Goal: Transaction & Acquisition: Register for event/course

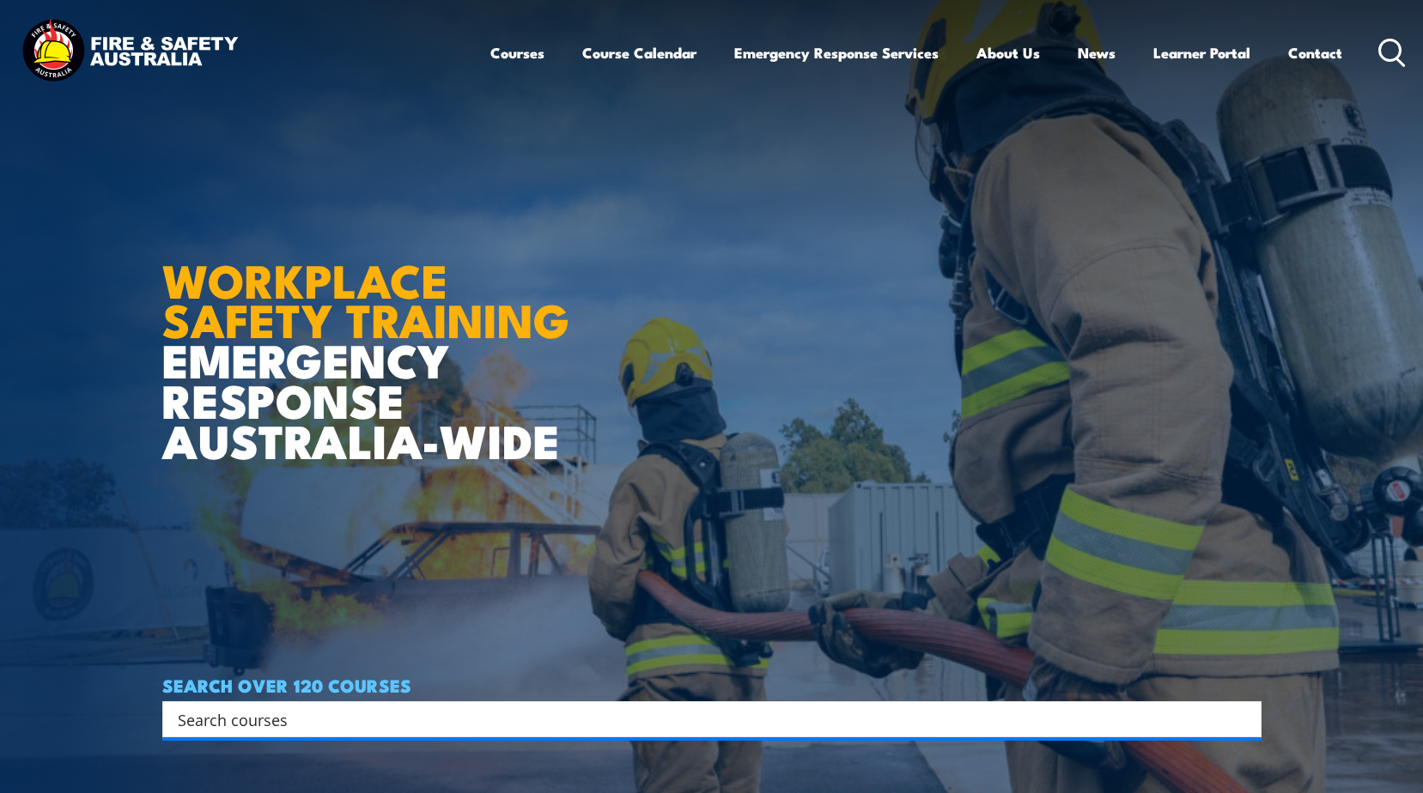
click at [487, 46] on div "Courses Course Calendar Emergency Response Services Services Overview Emergency…" at bounding box center [711, 52] width 1388 height 74
click at [1293, 49] on link "Contact" at bounding box center [1315, 53] width 54 height 46
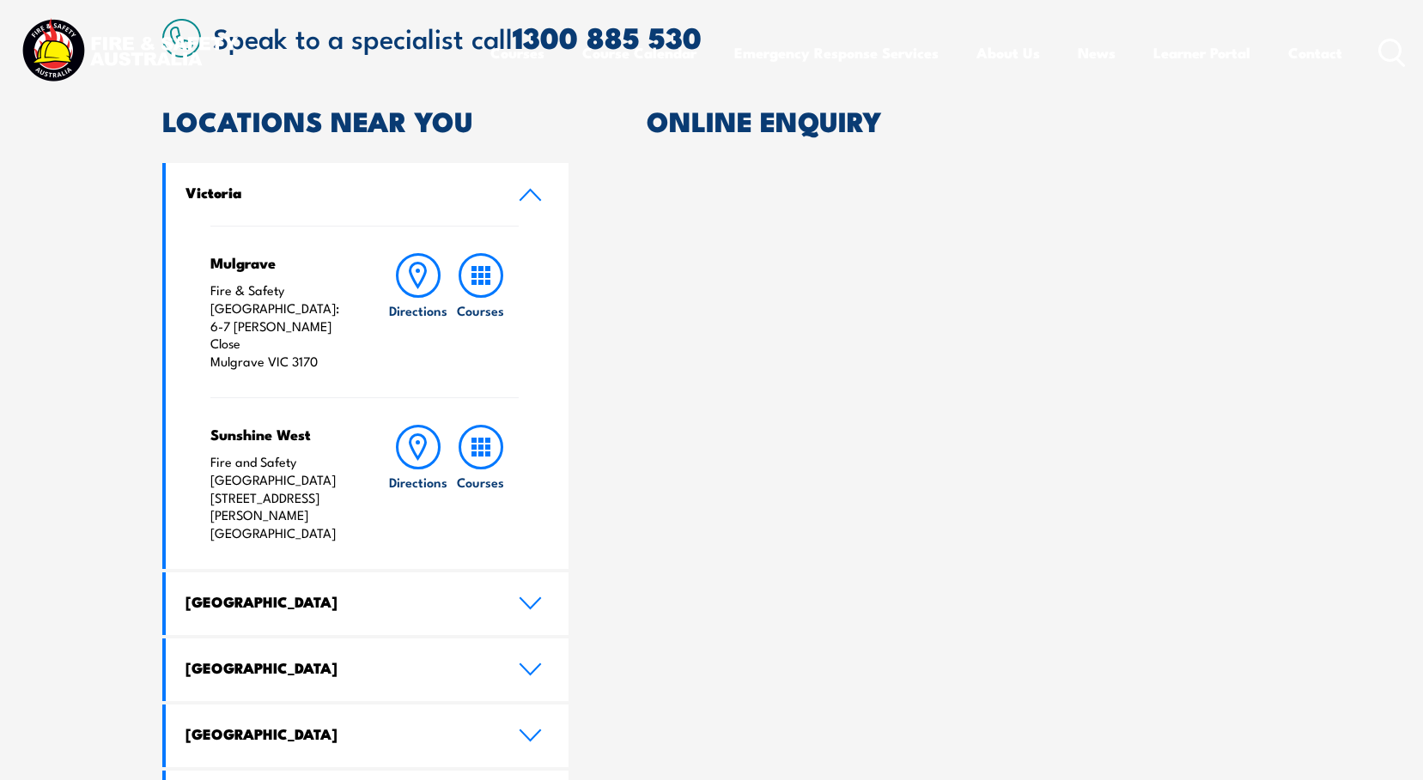
scroll to position [601, 0]
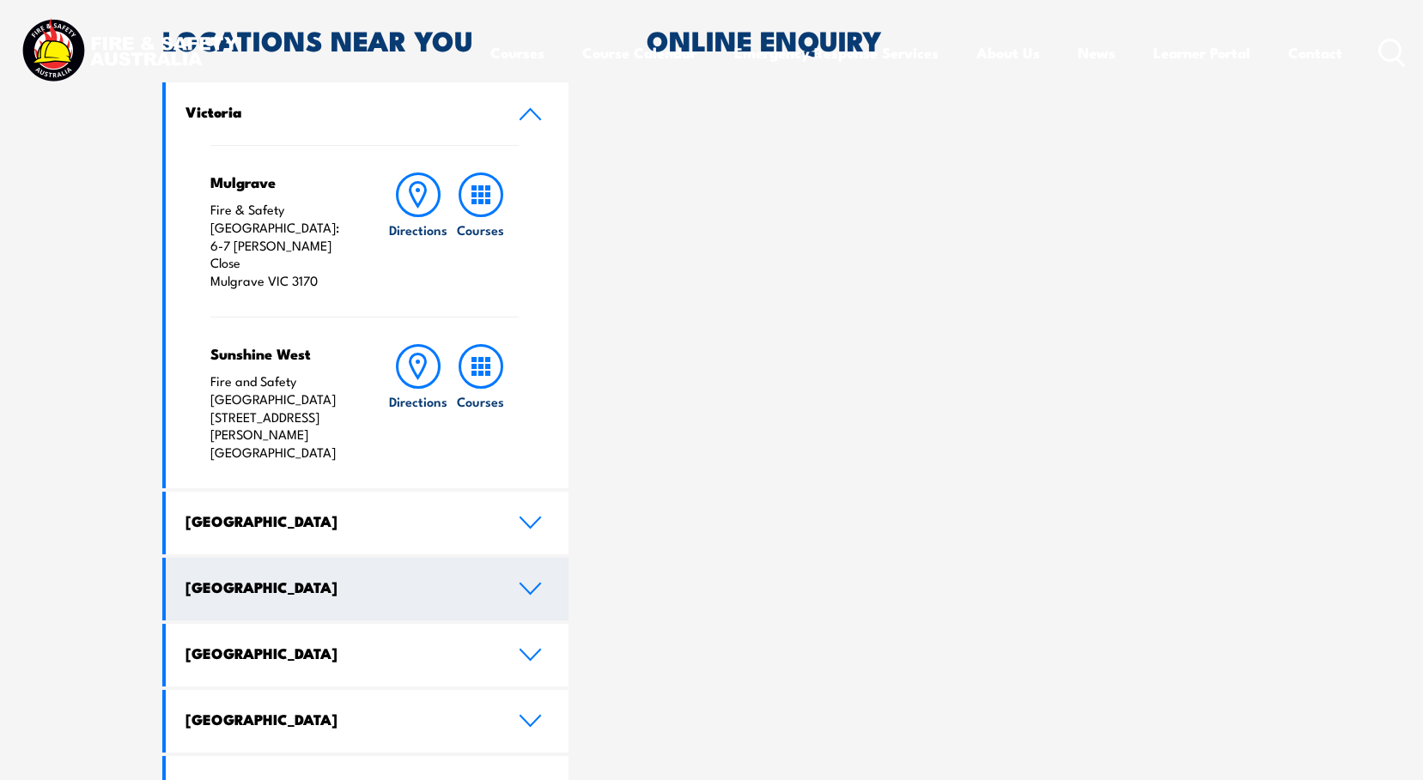
click at [528, 584] on icon at bounding box center [530, 589] width 20 height 10
click at [524, 582] on icon at bounding box center [530, 589] width 23 height 14
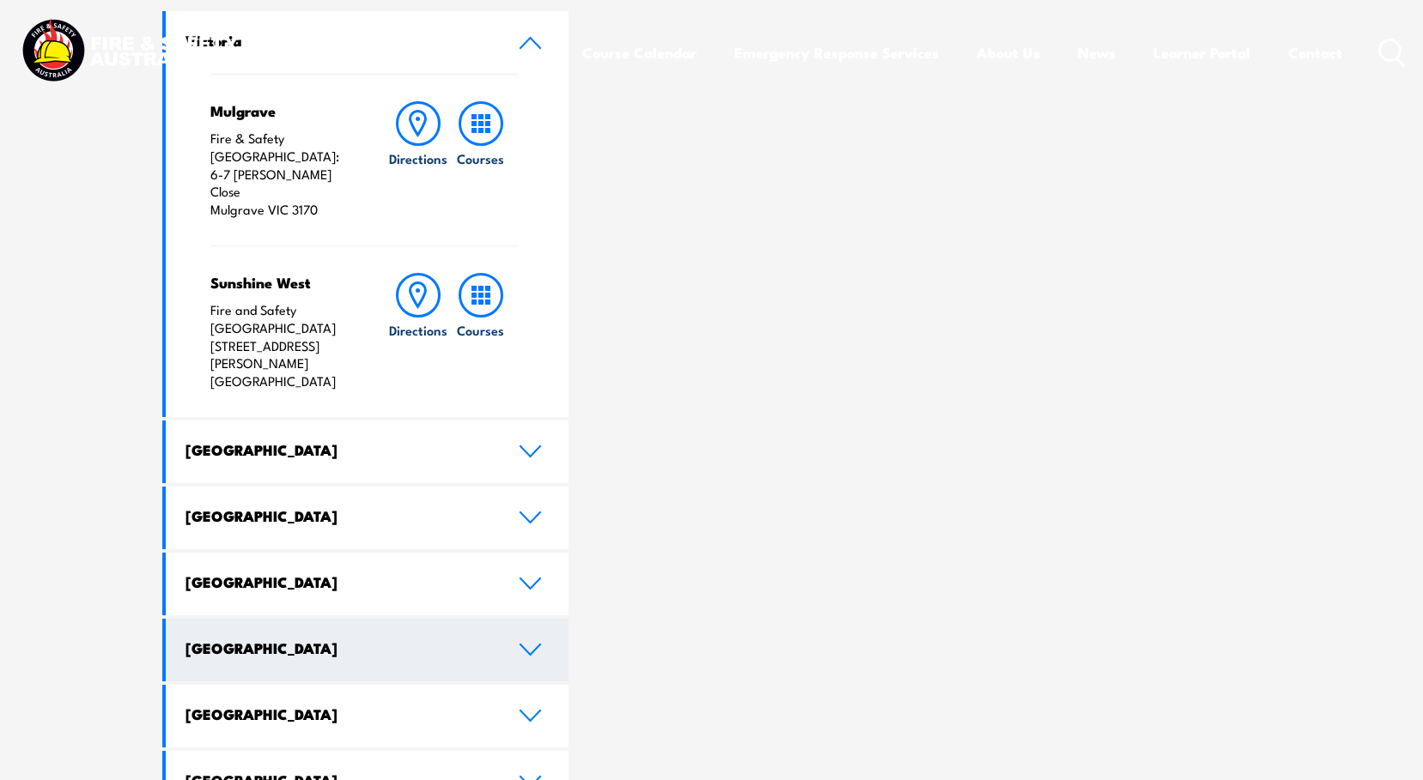
scroll to position [776, 0]
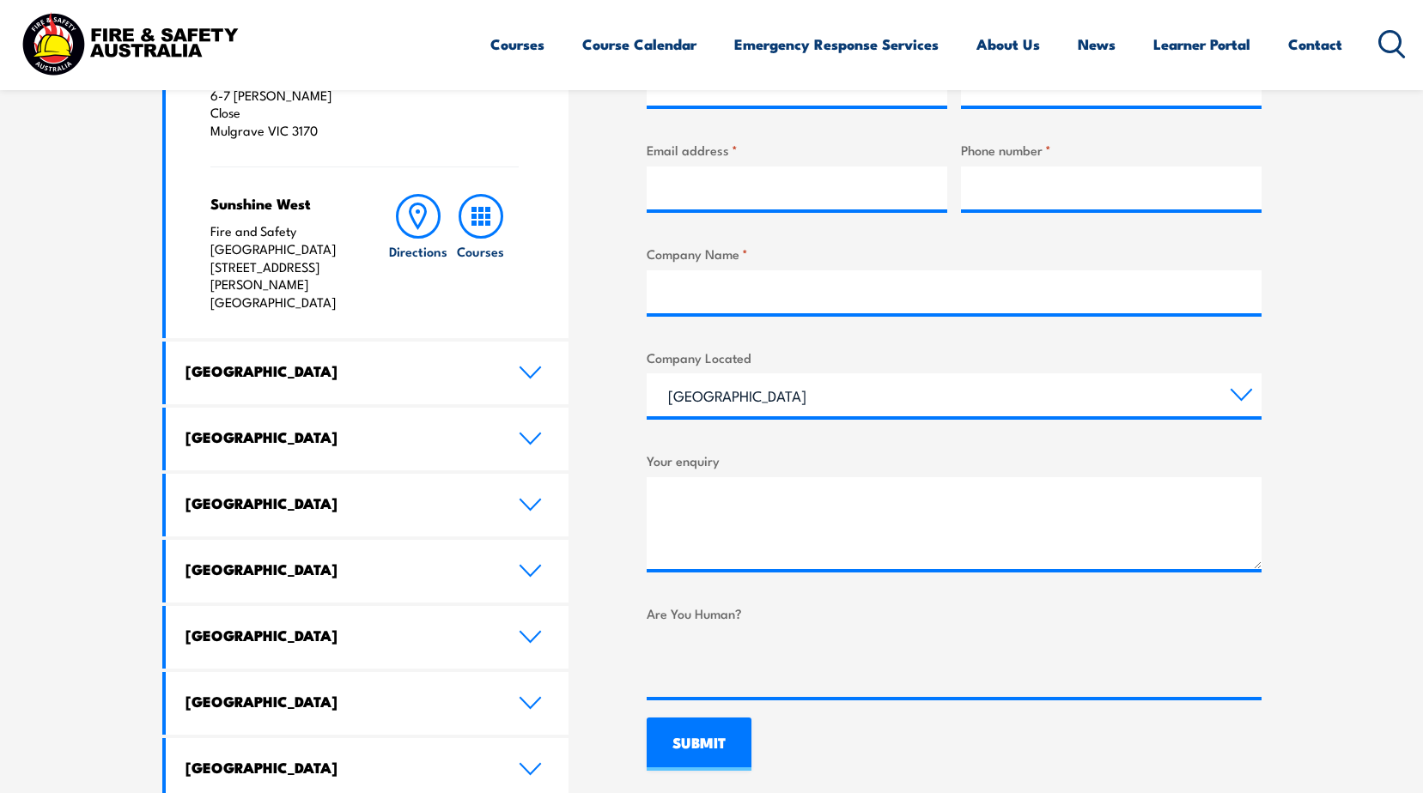
scroll to position [773, 0]
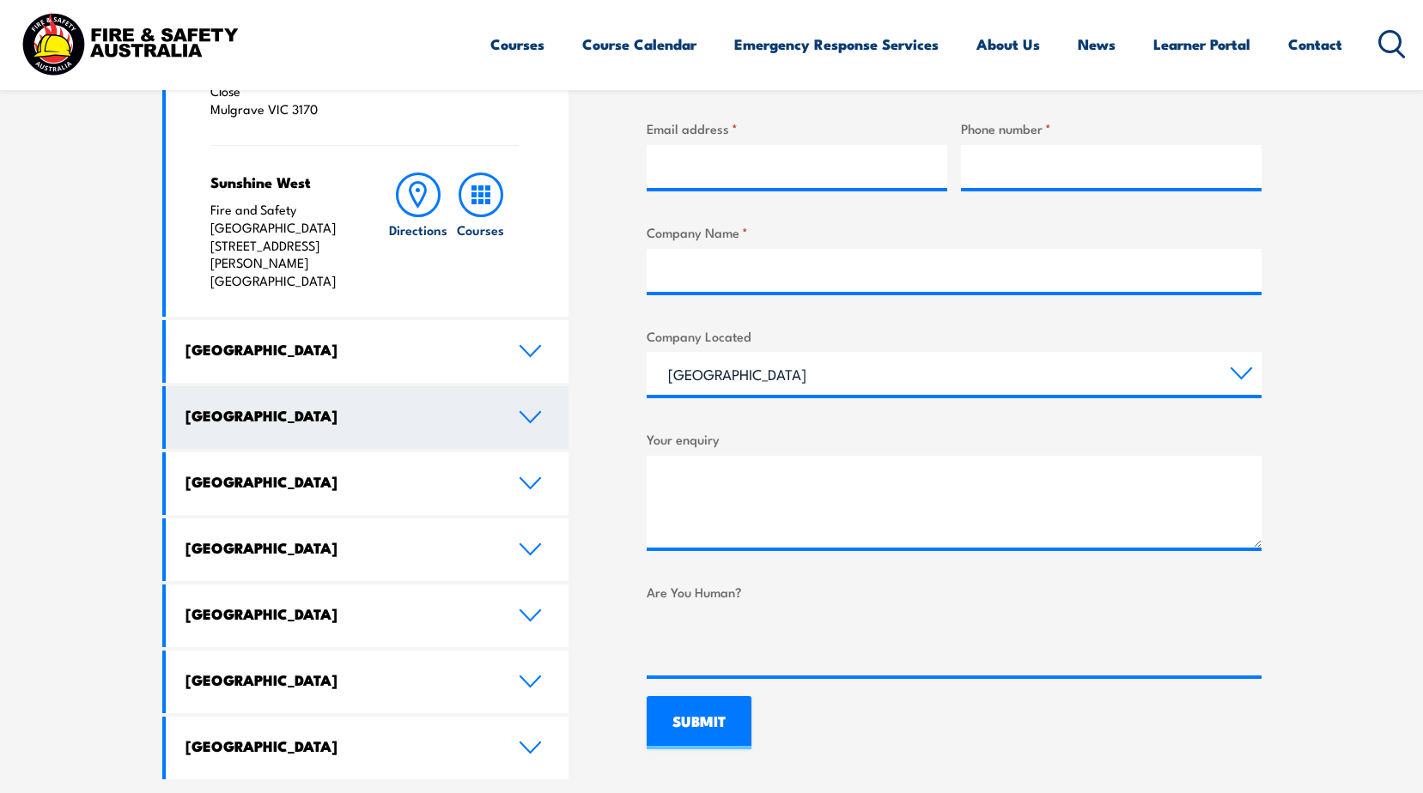
click at [514, 386] on link "Queensland" at bounding box center [368, 417] width 404 height 63
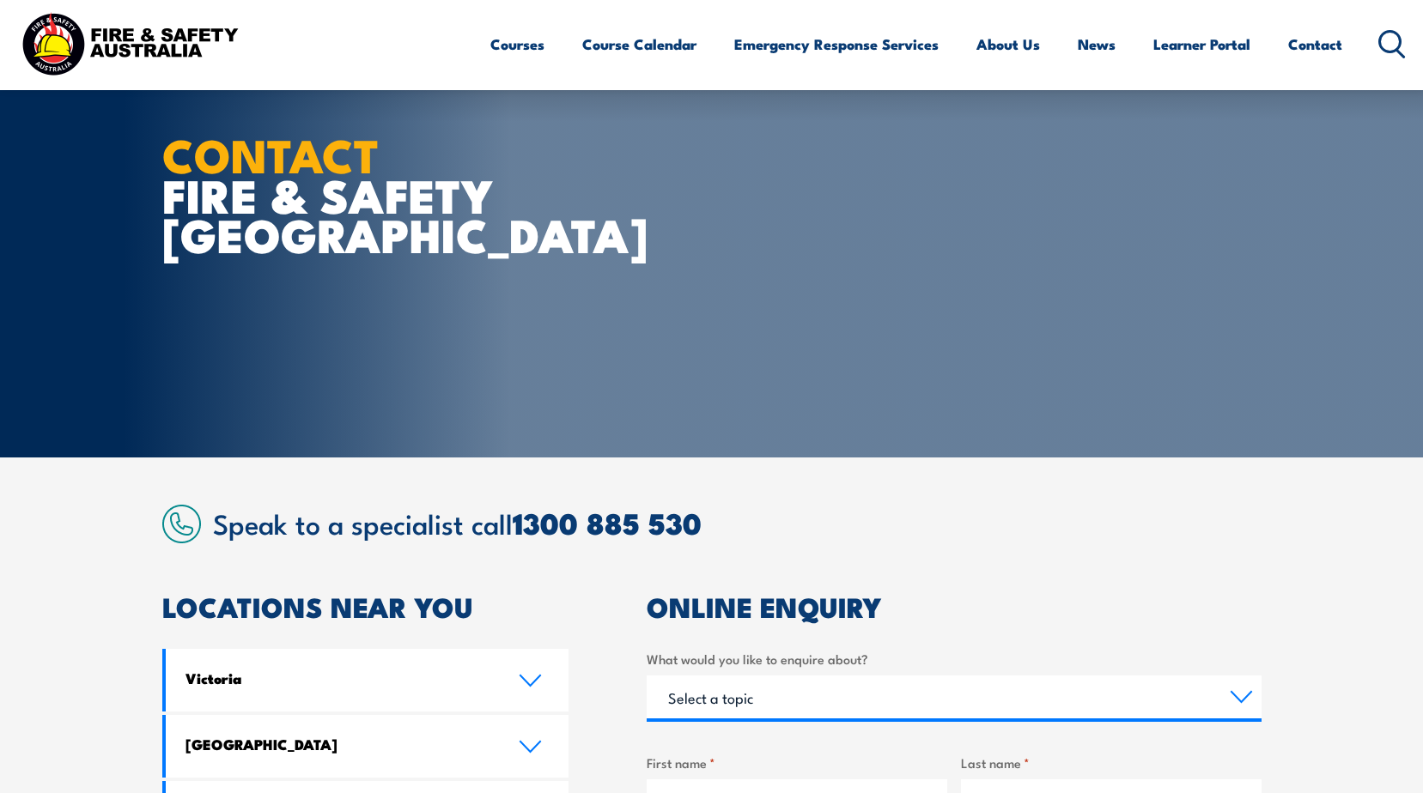
scroll to position [0, 0]
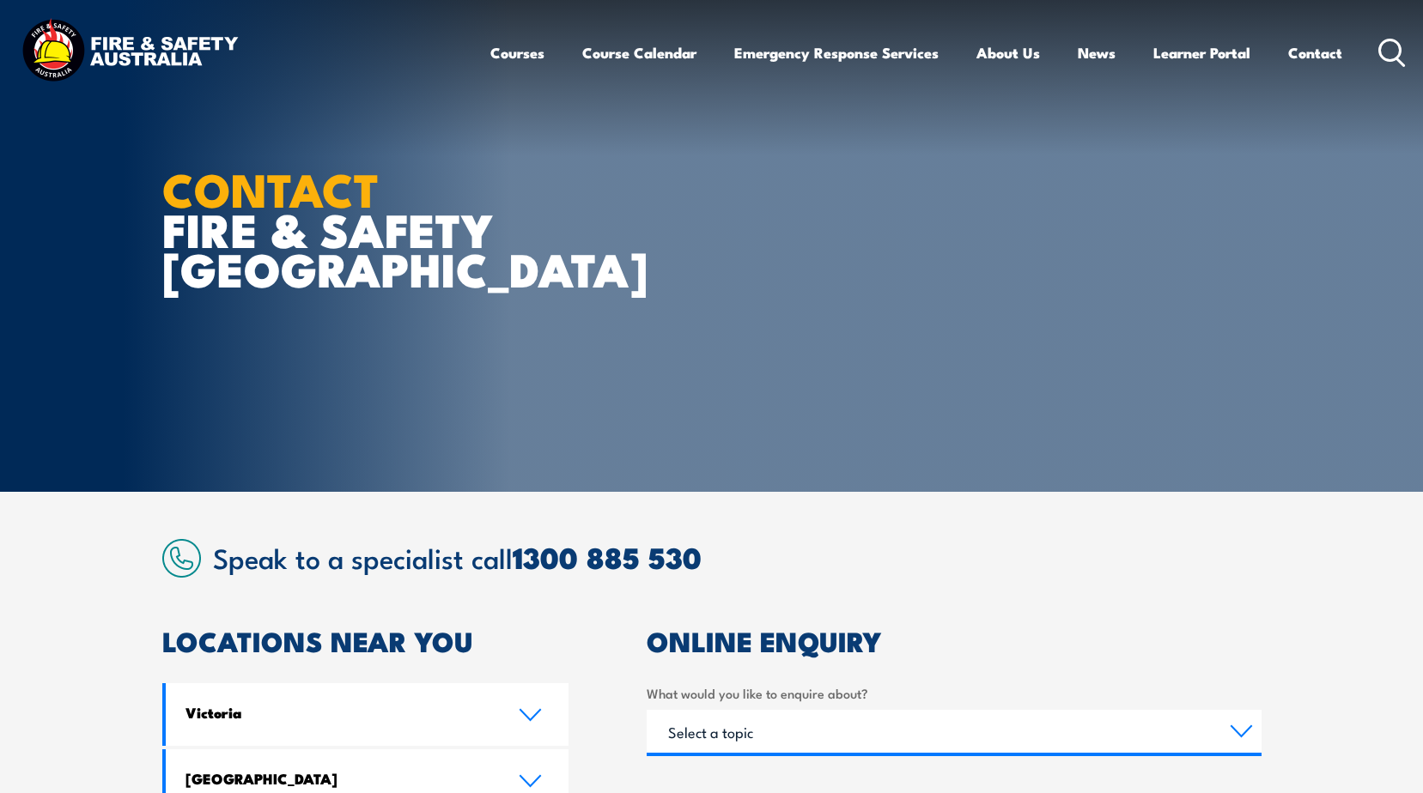
click at [349, 66] on div "Courses Course Calendar Emergency Response Services Services Overview Emergency…" at bounding box center [711, 52] width 1388 height 74
click at [1387, 50] on icon at bounding box center [1391, 53] width 27 height 28
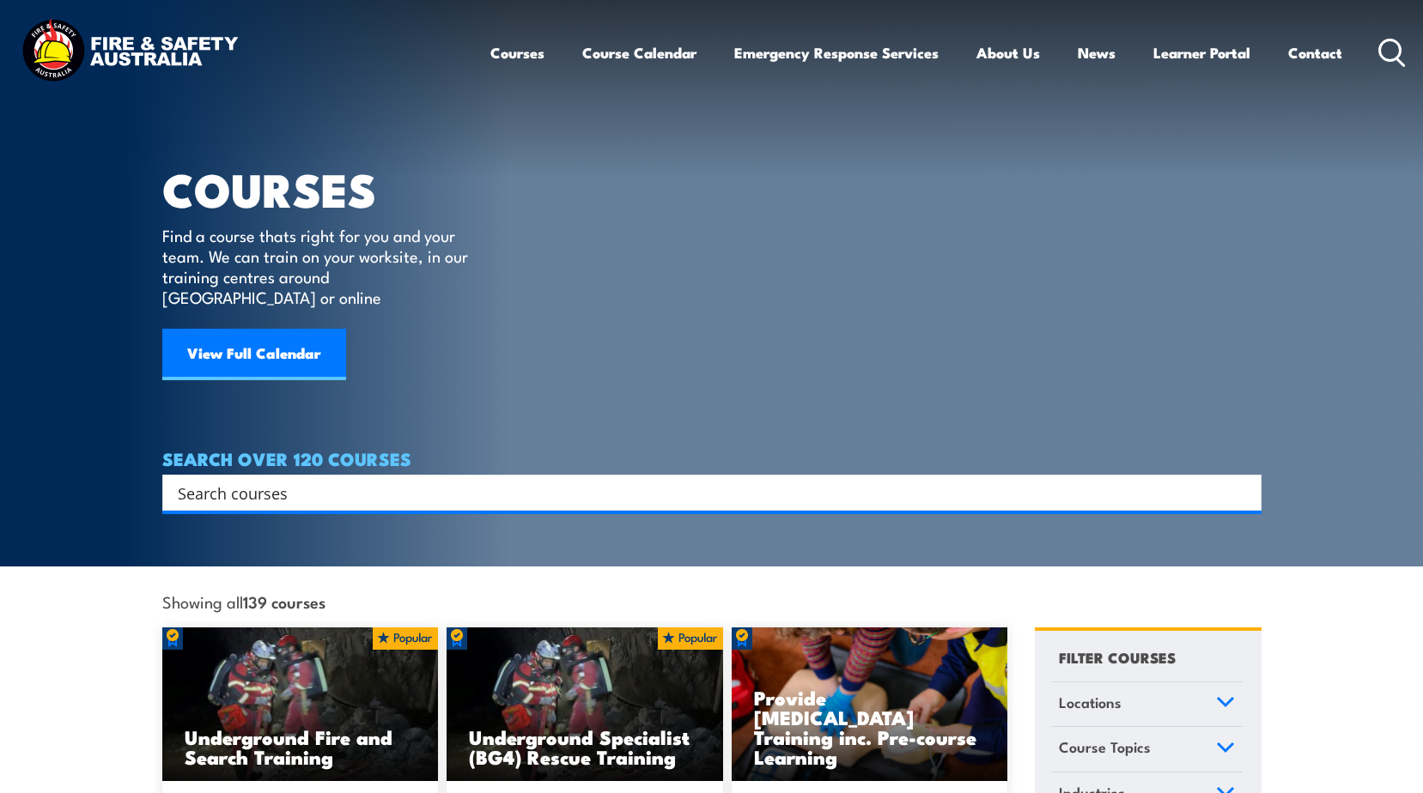
click at [233, 480] on input "Search input" at bounding box center [701, 493] width 1046 height 26
type input "standard 11"
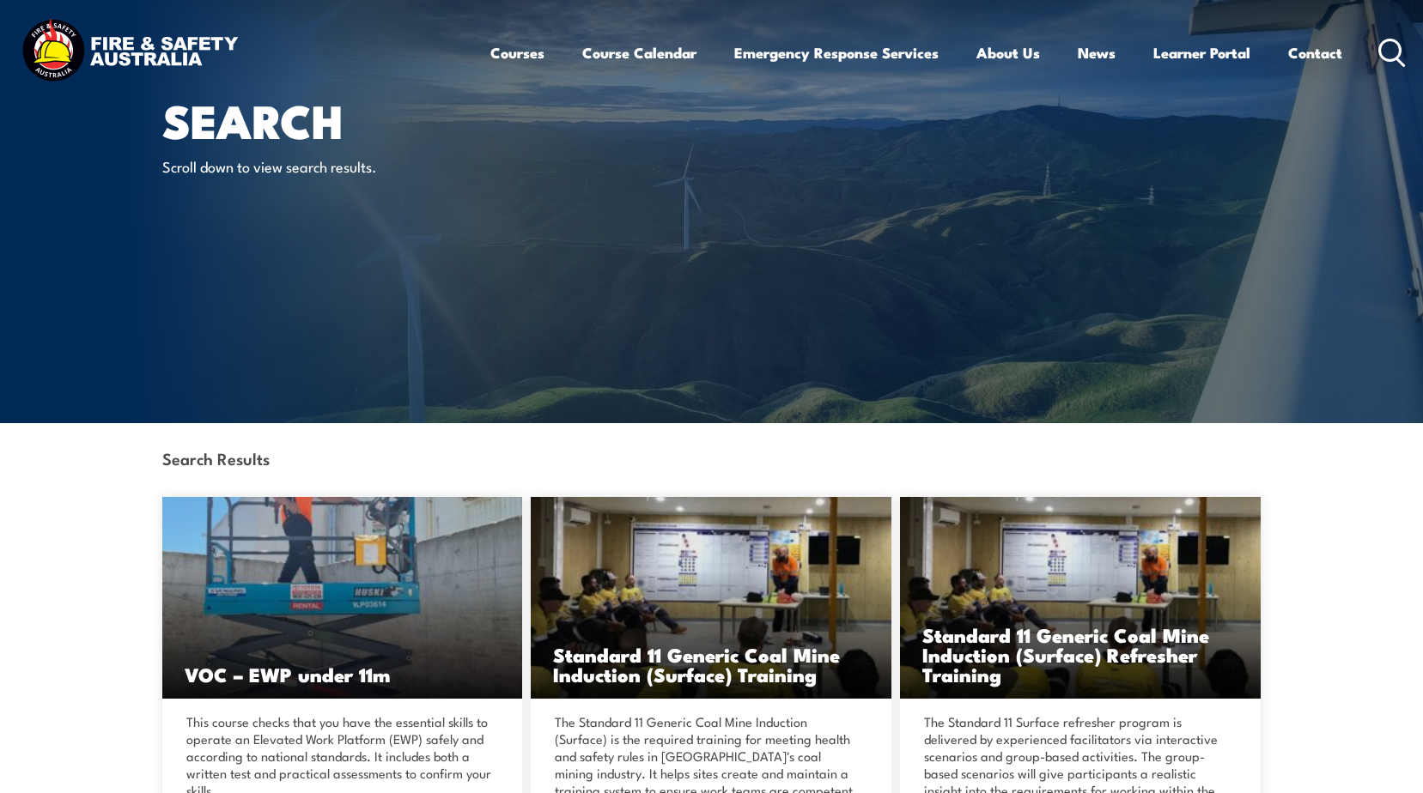
scroll to position [172, 0]
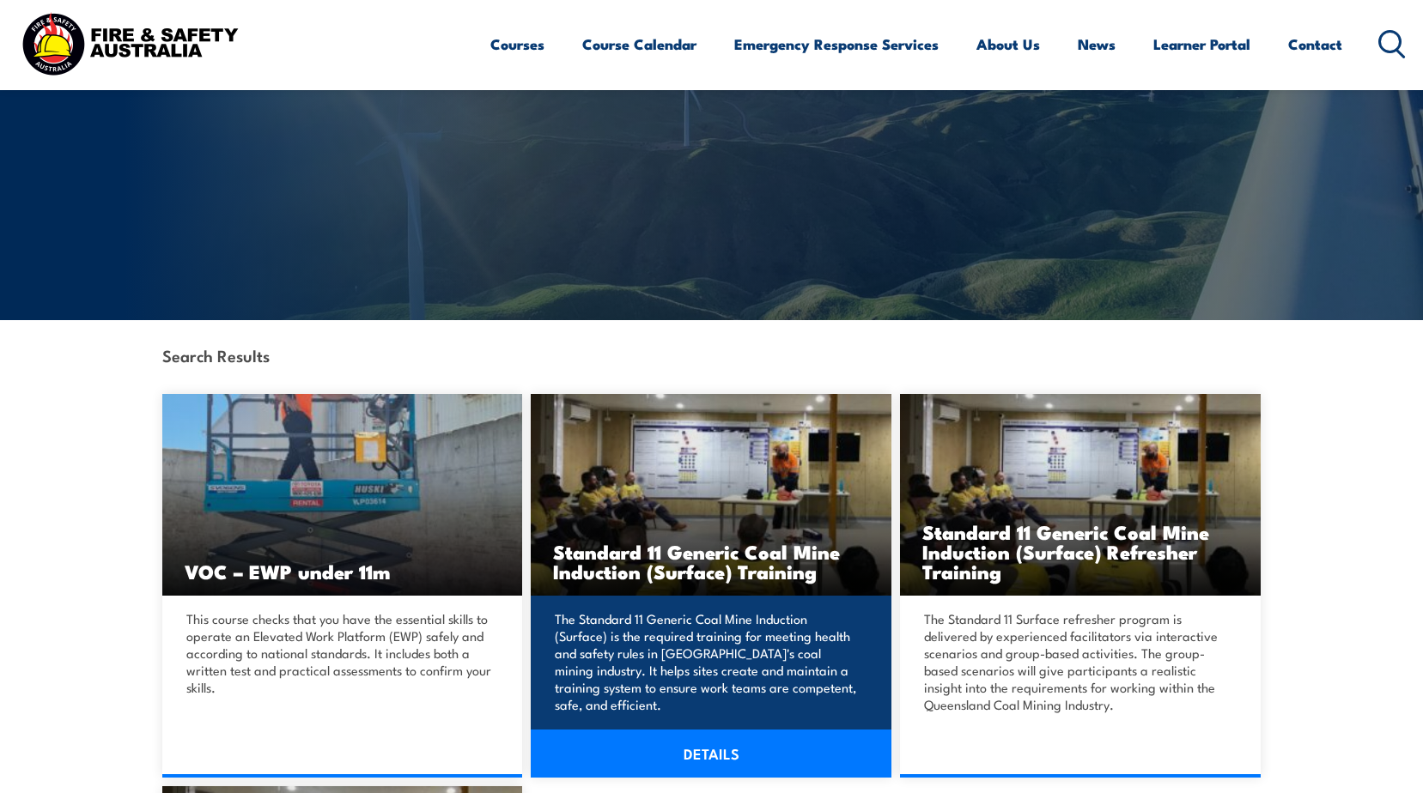
click at [657, 563] on h3 "Standard 11 Generic Coal Mine Induction (Surface) Training" at bounding box center [711, 561] width 316 height 39
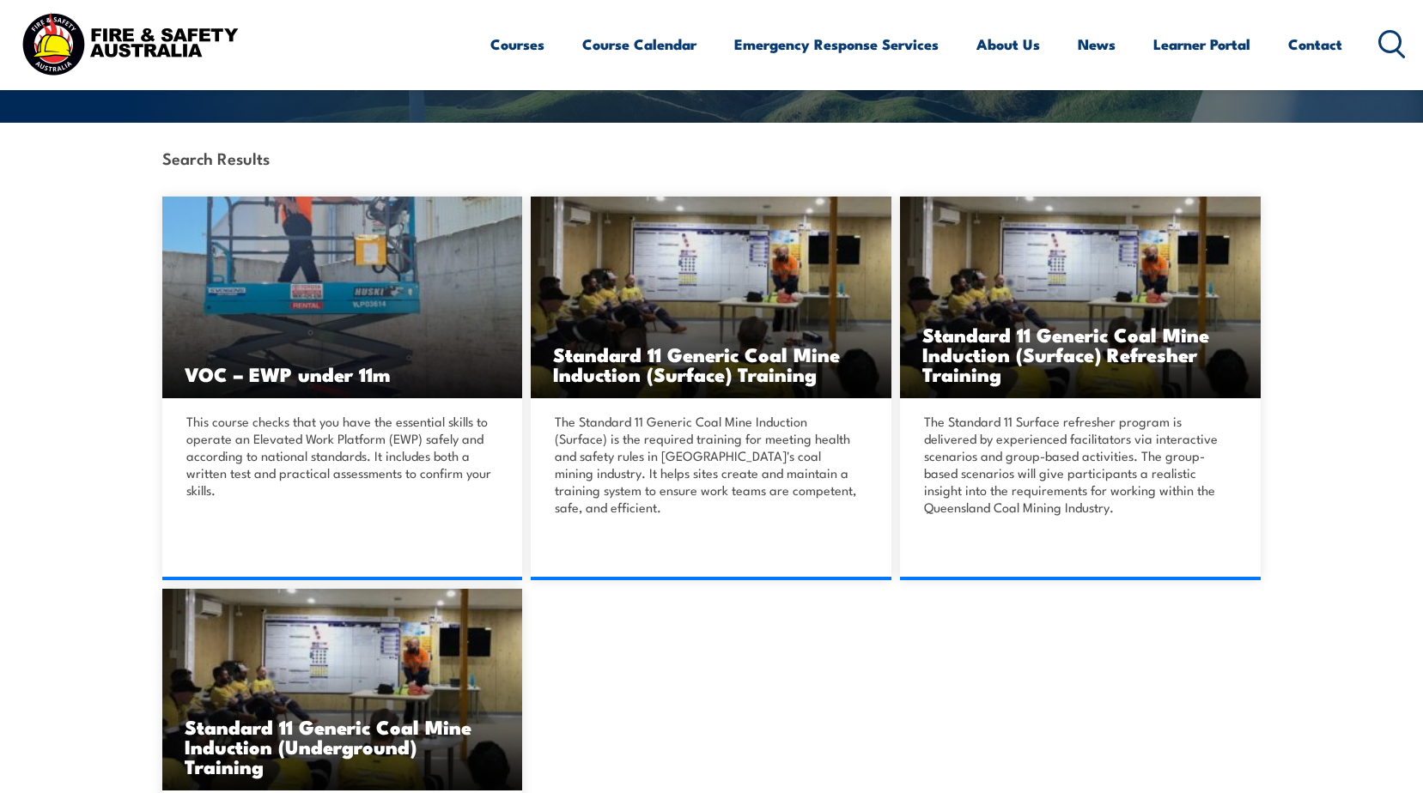
scroll to position [429, 0]
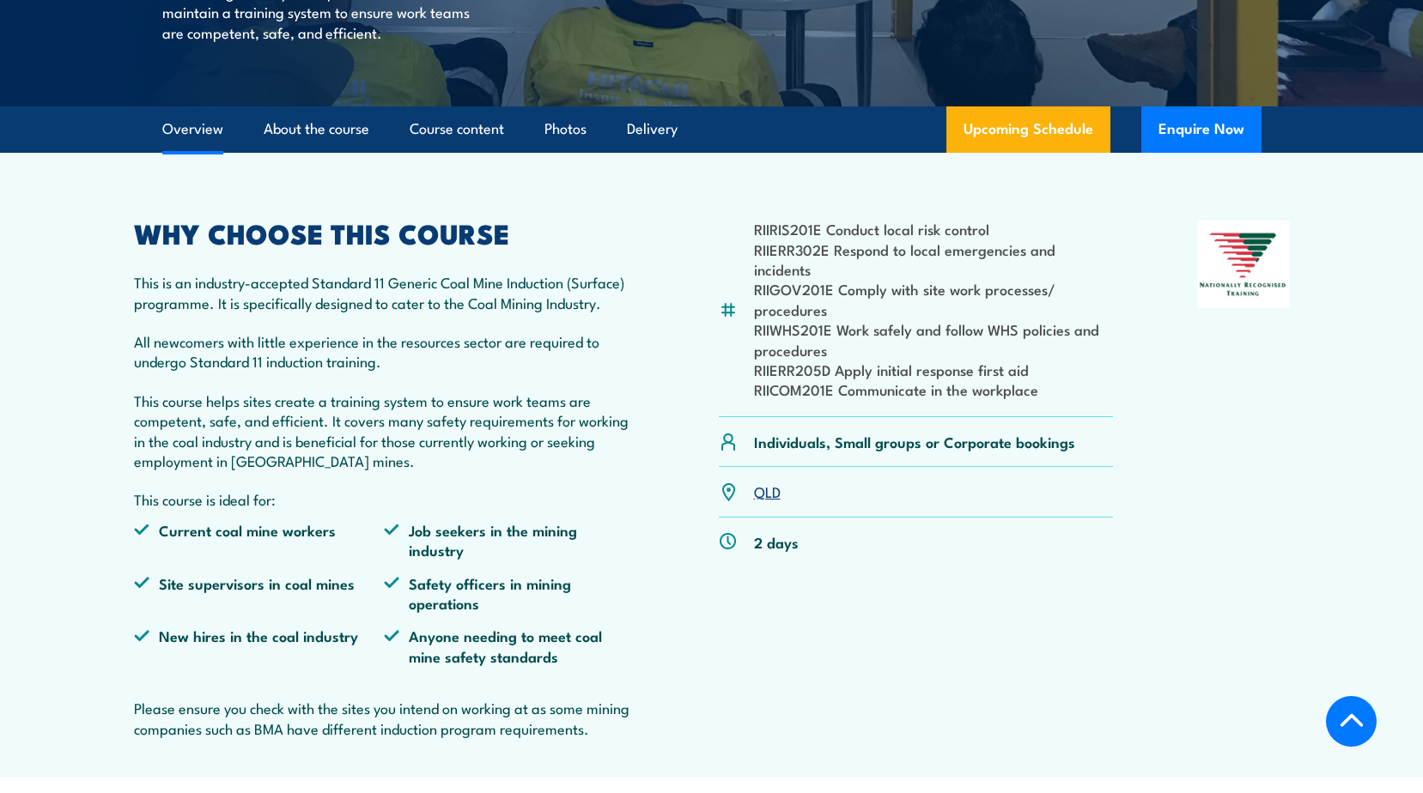
scroll to position [258, 0]
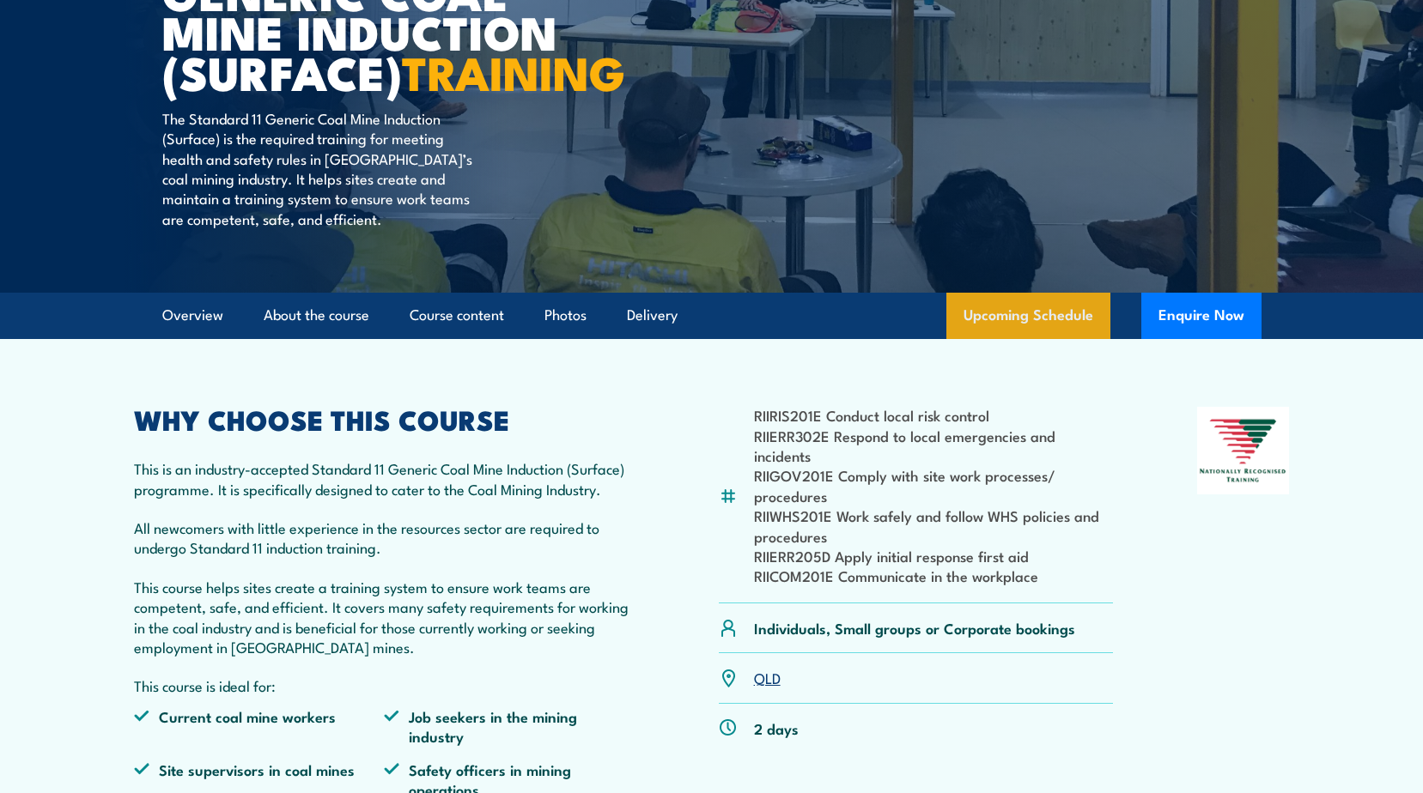
click at [991, 339] on link "Upcoming Schedule" at bounding box center [1028, 316] width 164 height 46
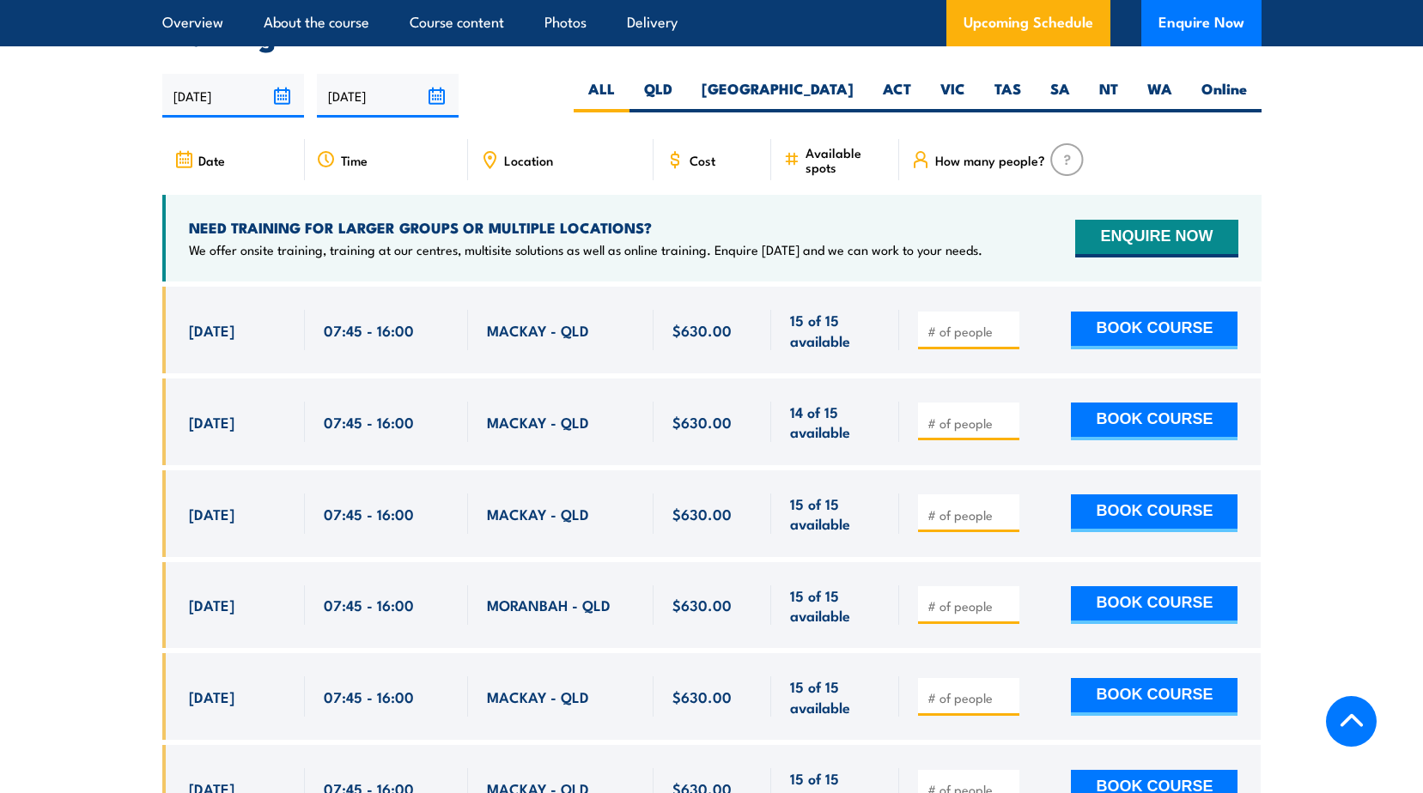
scroll to position [3230, 0]
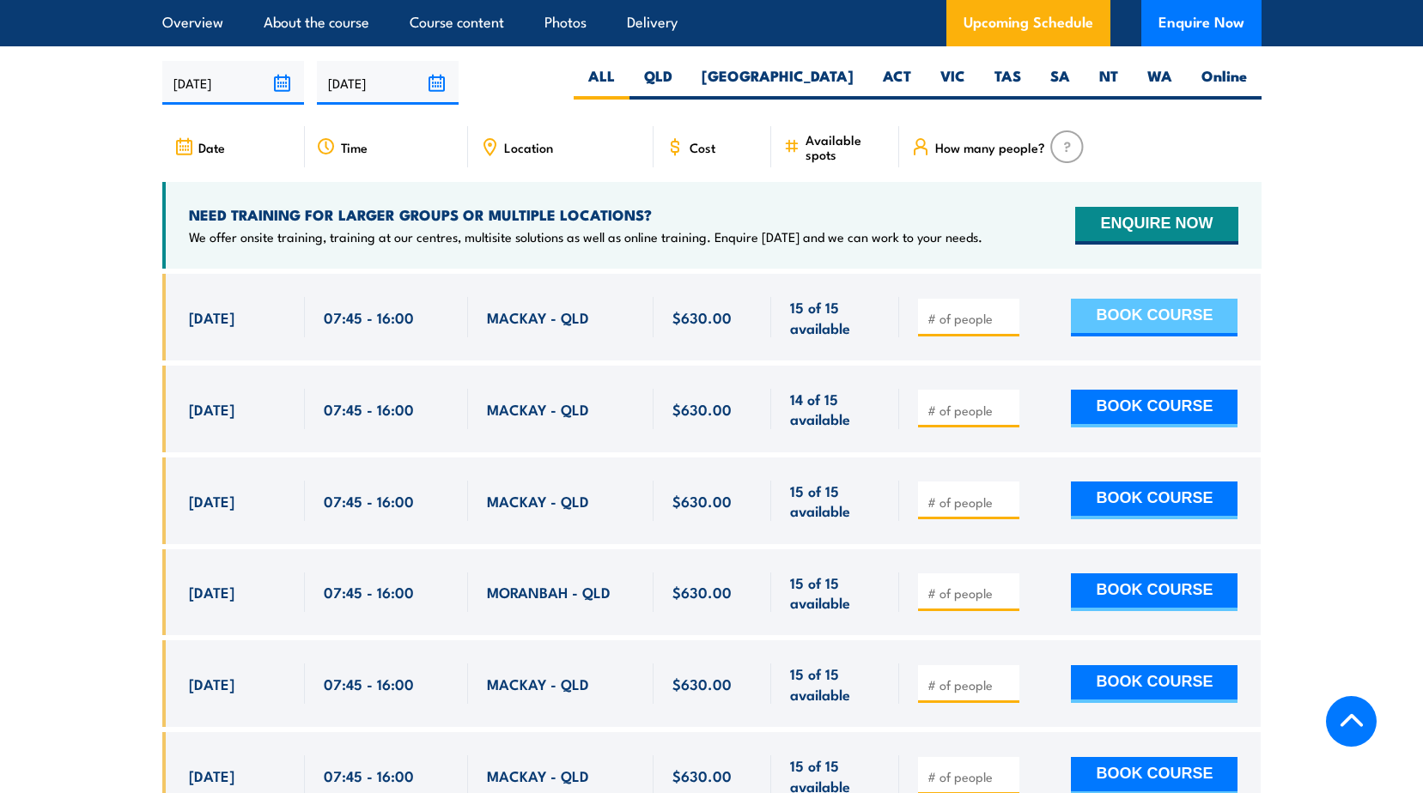
click at [1120, 335] on button "BOOK COURSE" at bounding box center [1154, 318] width 167 height 38
type input "1"
click at [1093, 322] on button "BOOK COURSE" at bounding box center [1154, 318] width 167 height 38
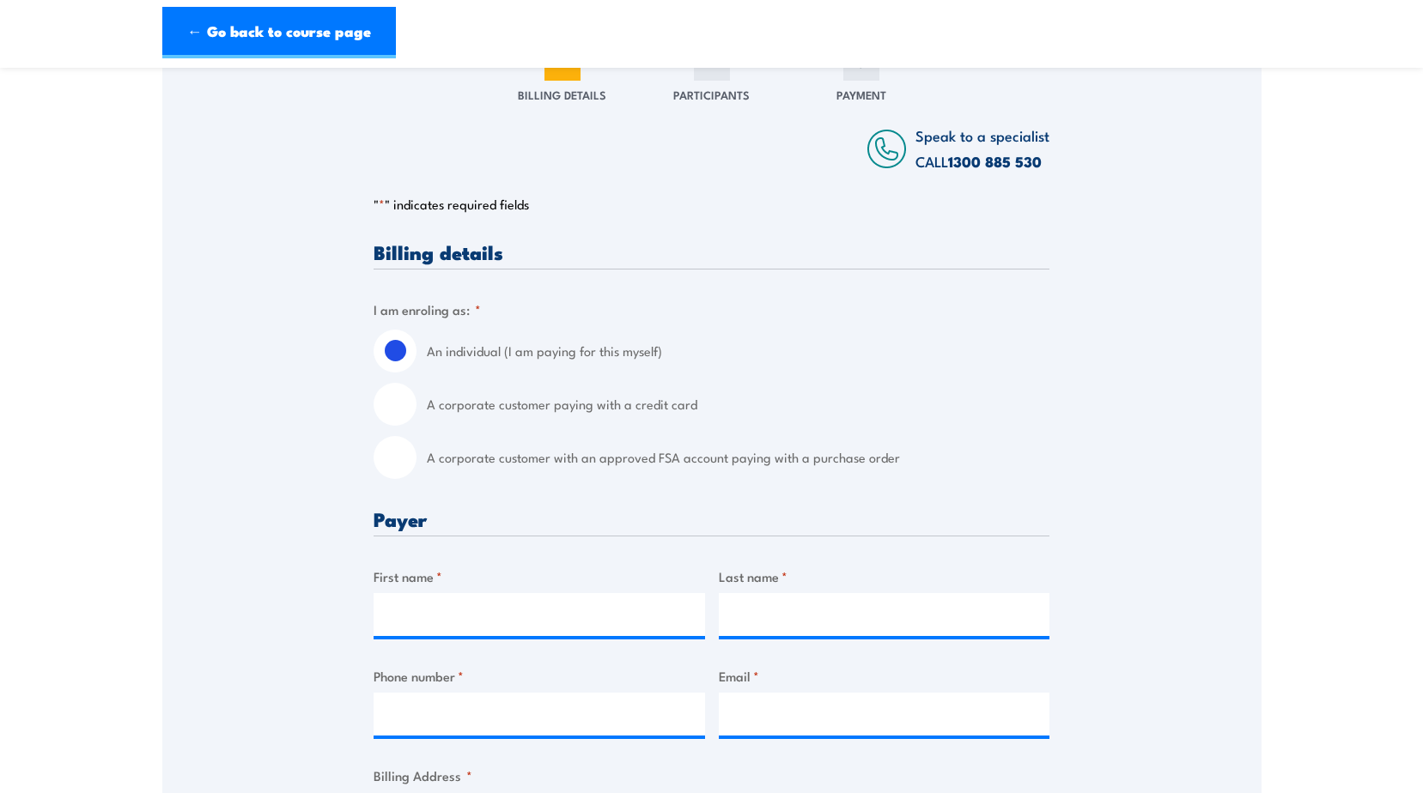
scroll to position [343, 0]
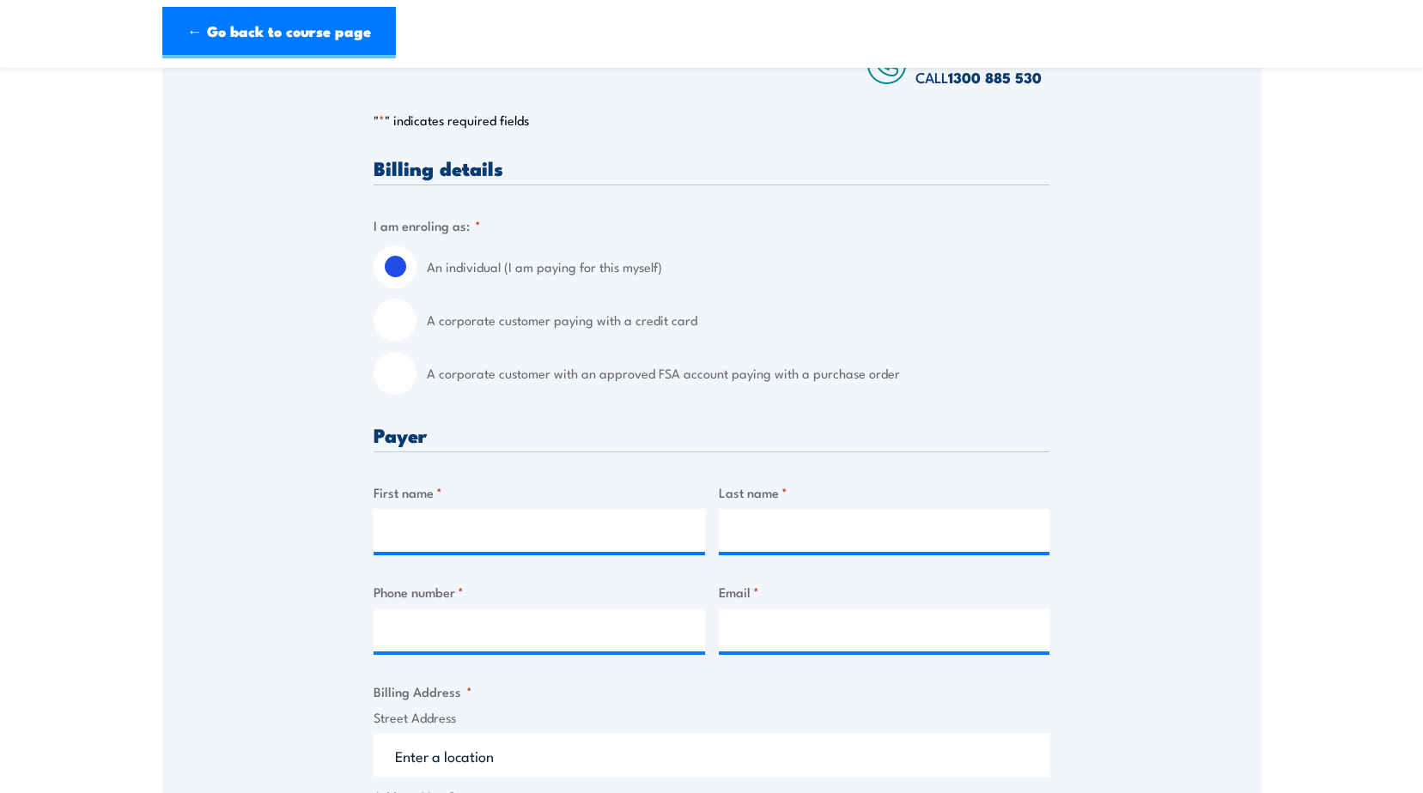
click at [410, 372] on input "A corporate customer with an approved FSA account paying with a purchase order" at bounding box center [394, 373] width 43 height 43
radio input "true"
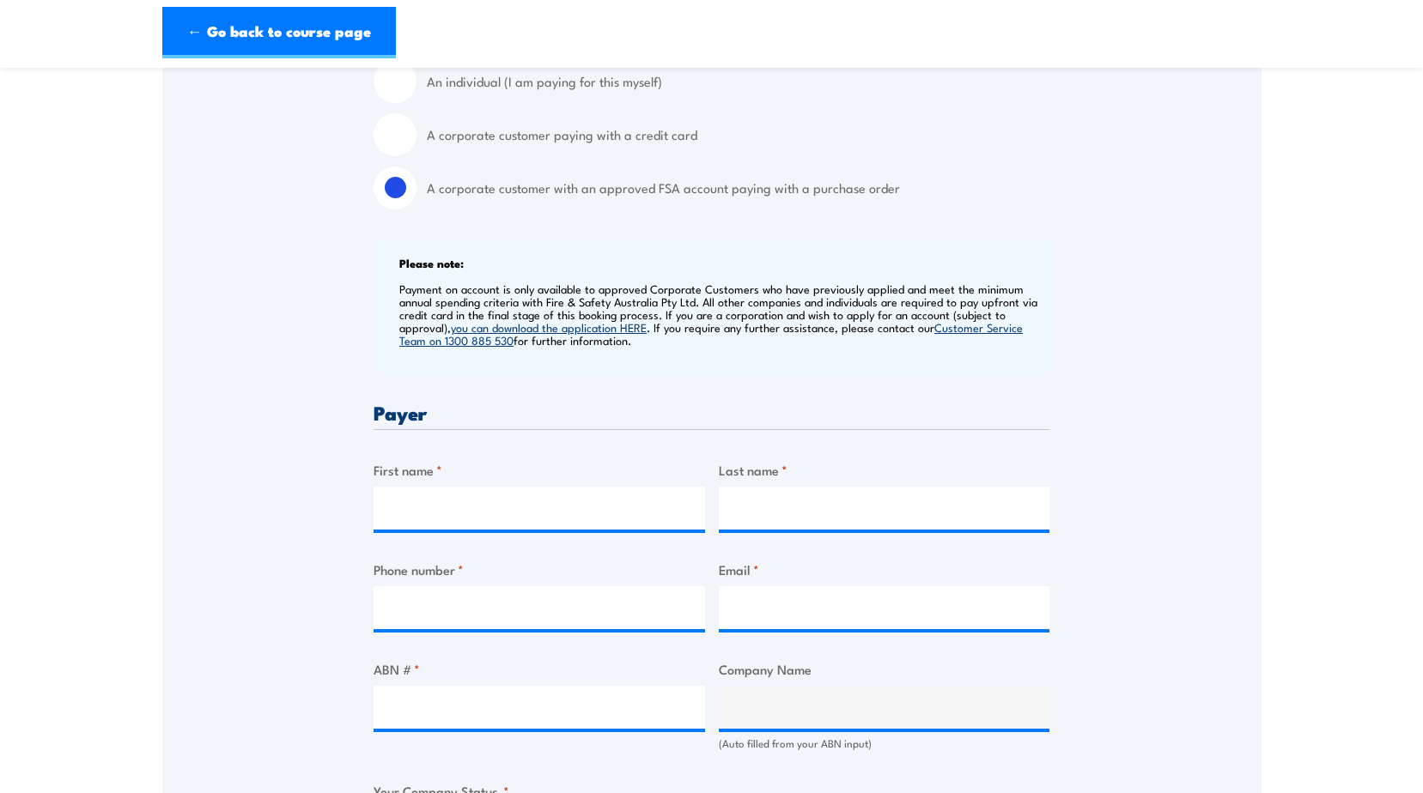
scroll to position [515, 0]
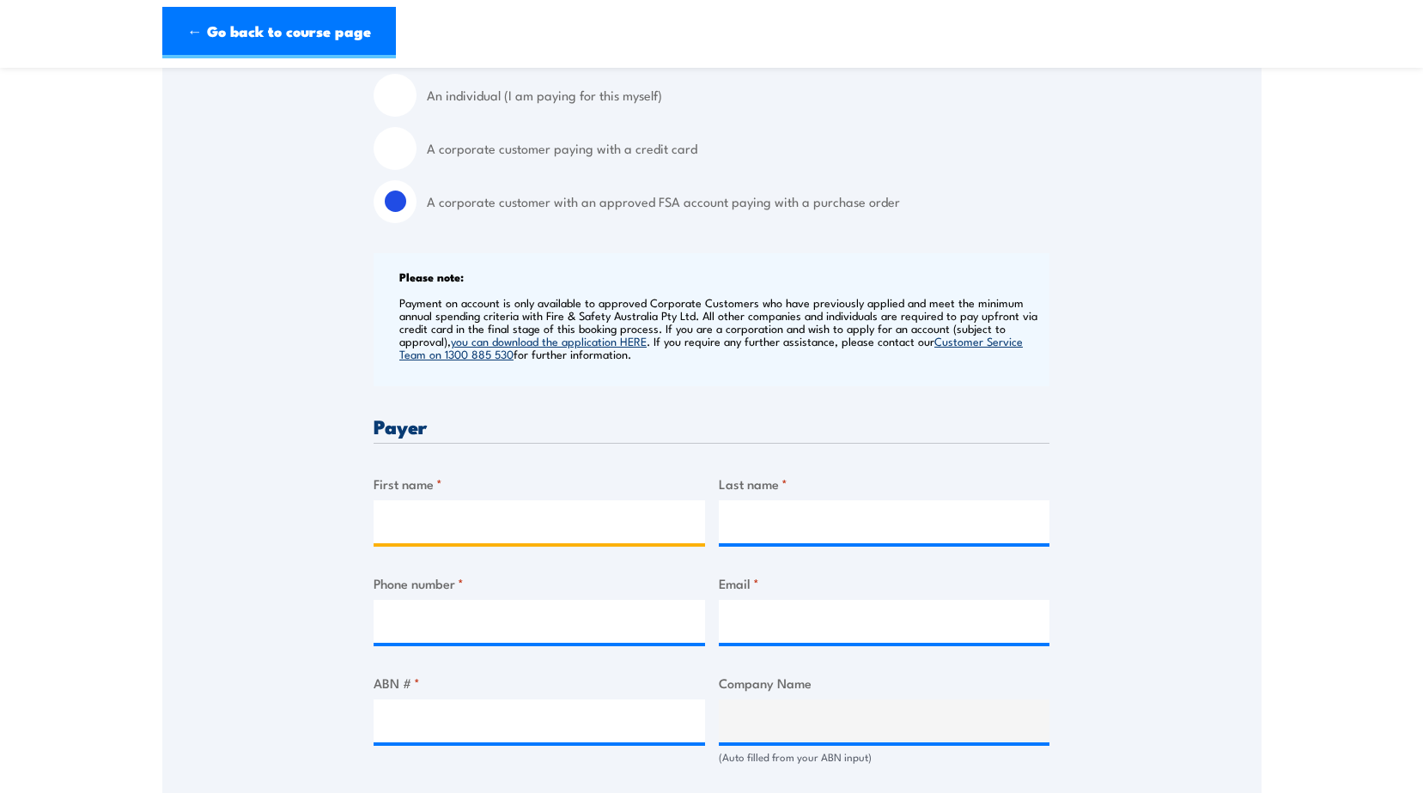
click at [414, 519] on input "First name *" at bounding box center [538, 522] width 331 height 43
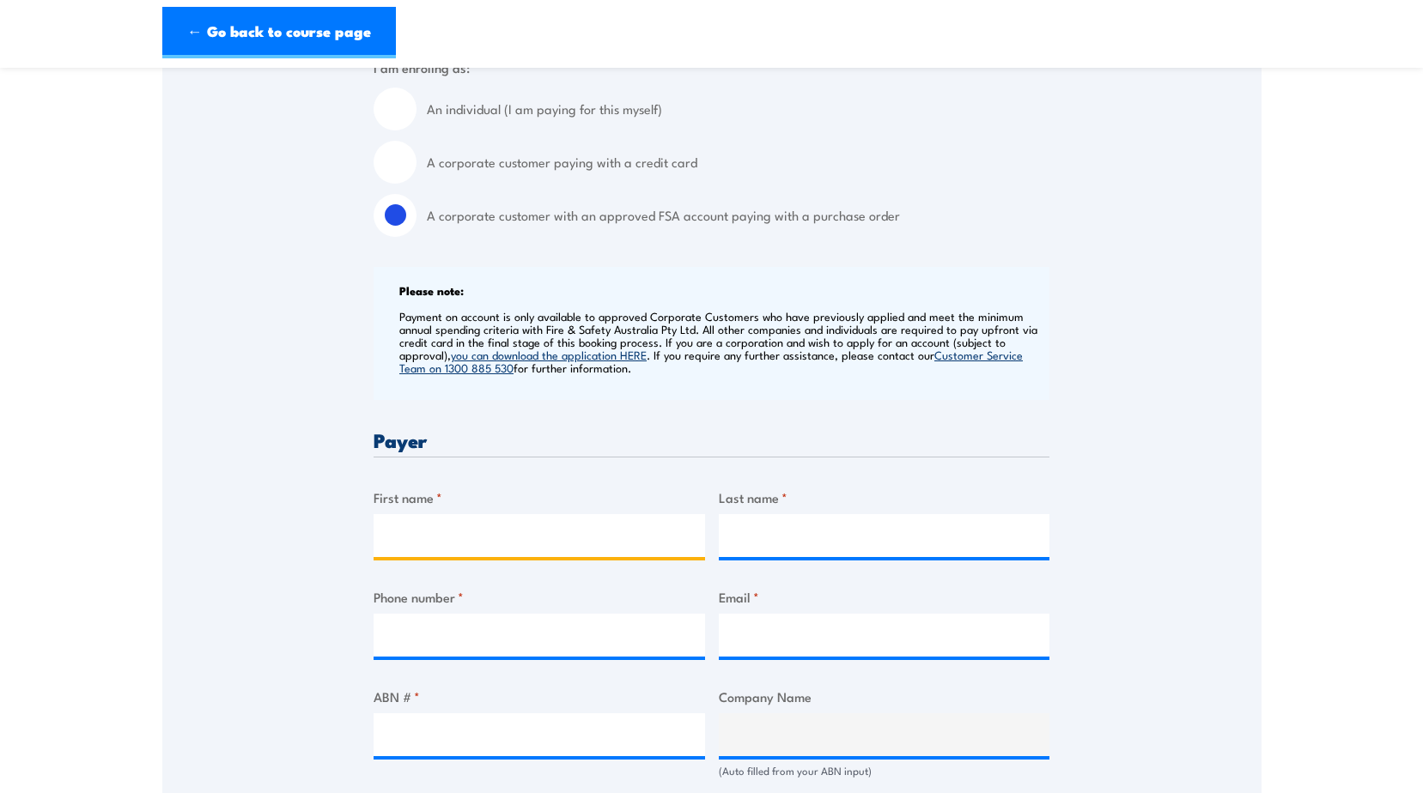
scroll to position [601, 0]
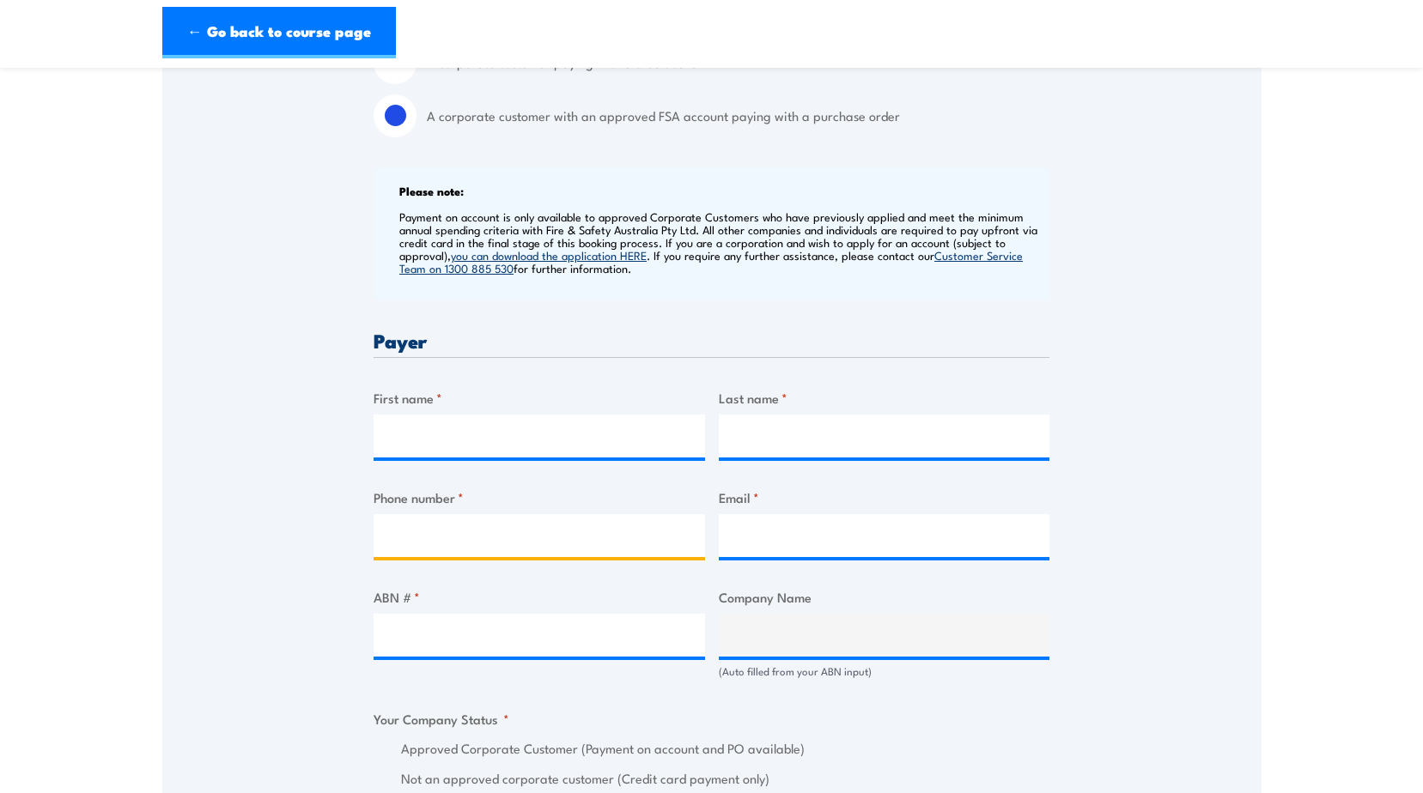
click at [459, 531] on input "Phone number *" at bounding box center [538, 535] width 331 height 43
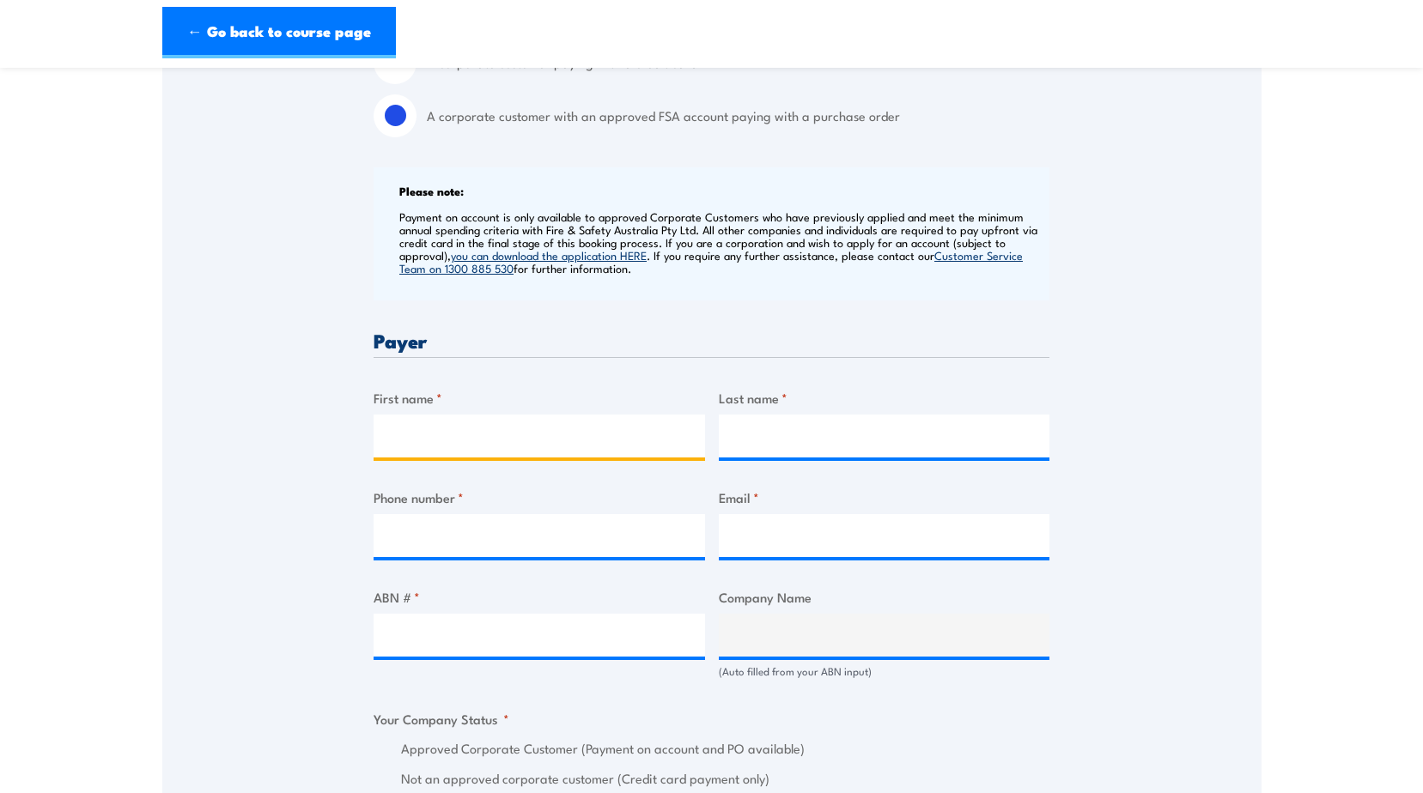
click at [428, 429] on input "First name *" at bounding box center [538, 436] width 331 height 43
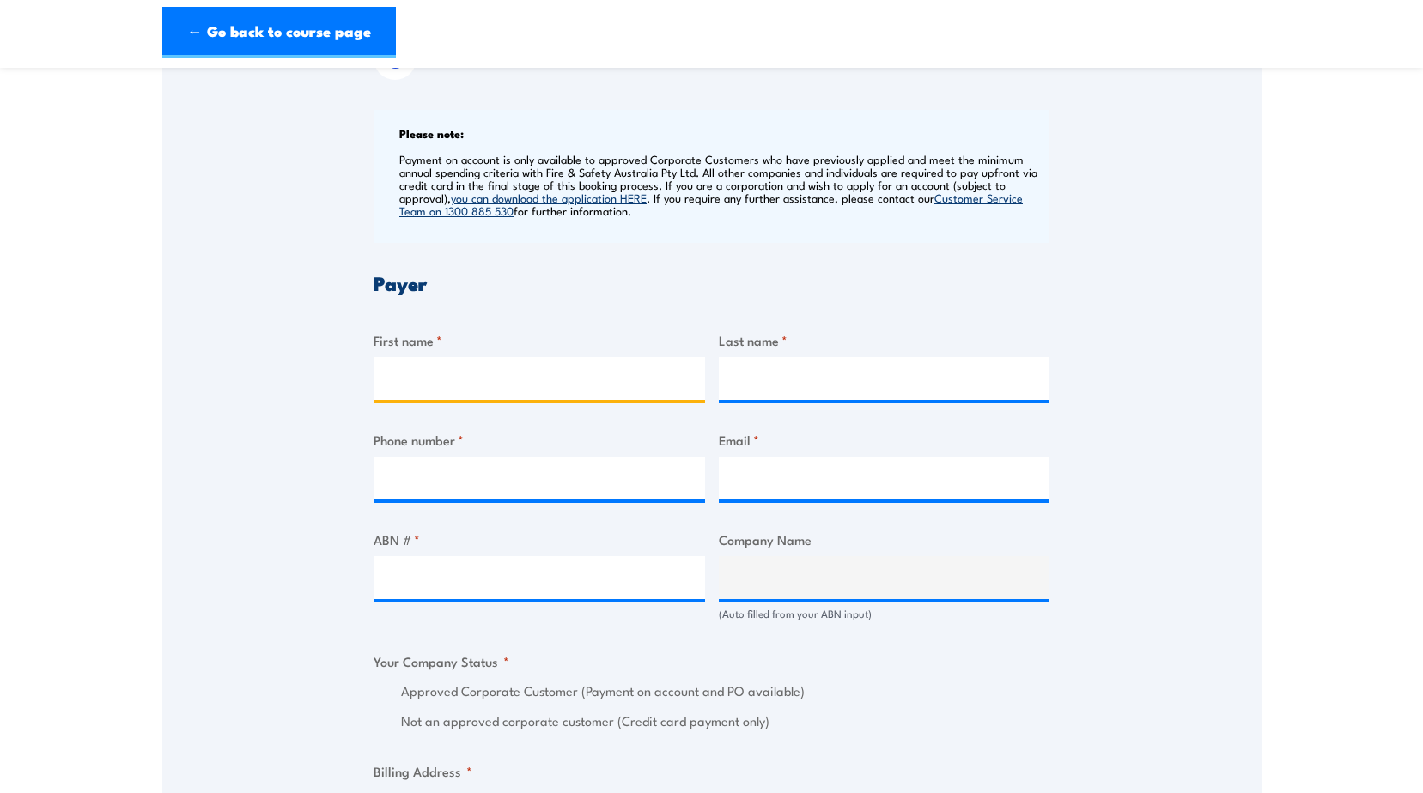
scroll to position [687, 0]
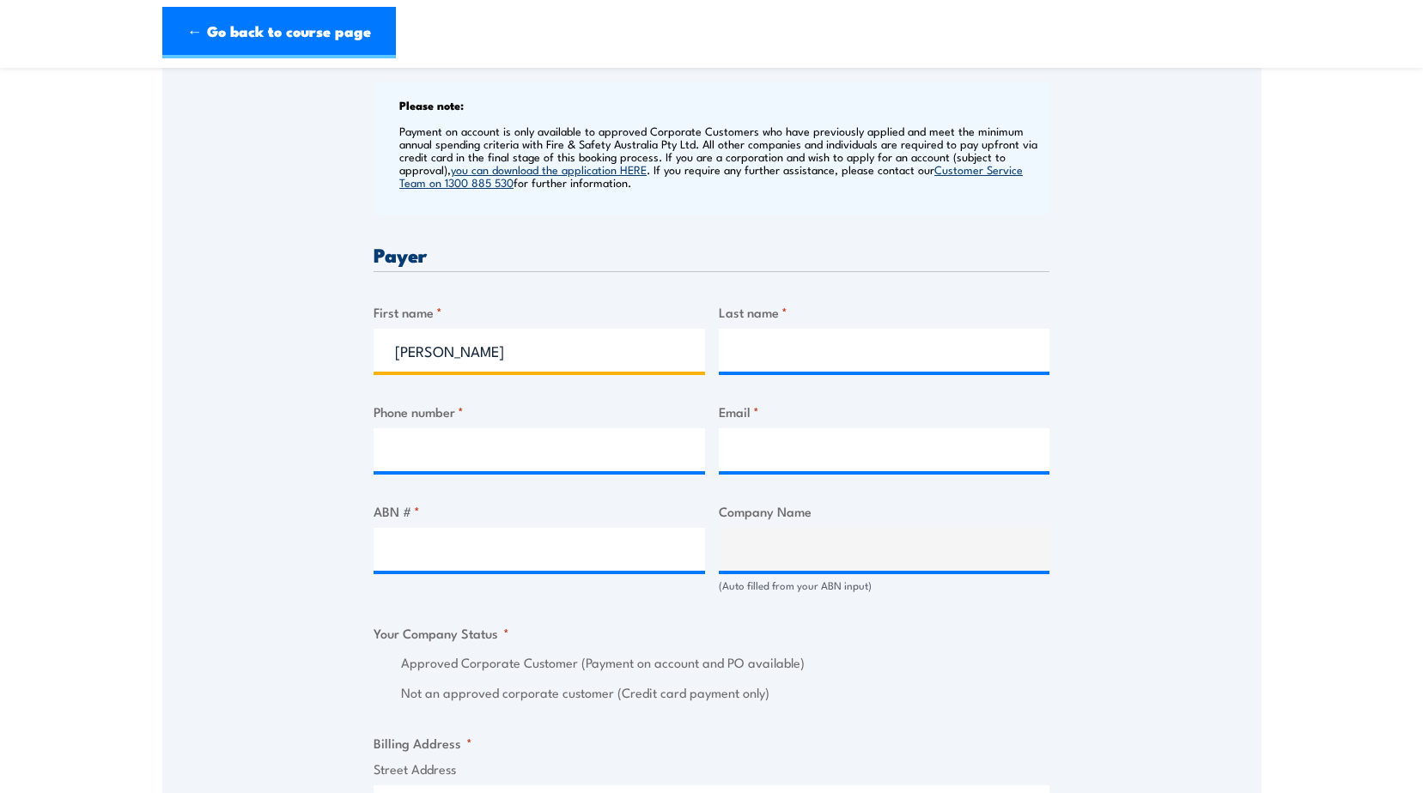
type input "[PERSON_NAME]"
click at [768, 355] on input "Last name *" at bounding box center [884, 350] width 331 height 43
type input "[PERSON_NAME]"
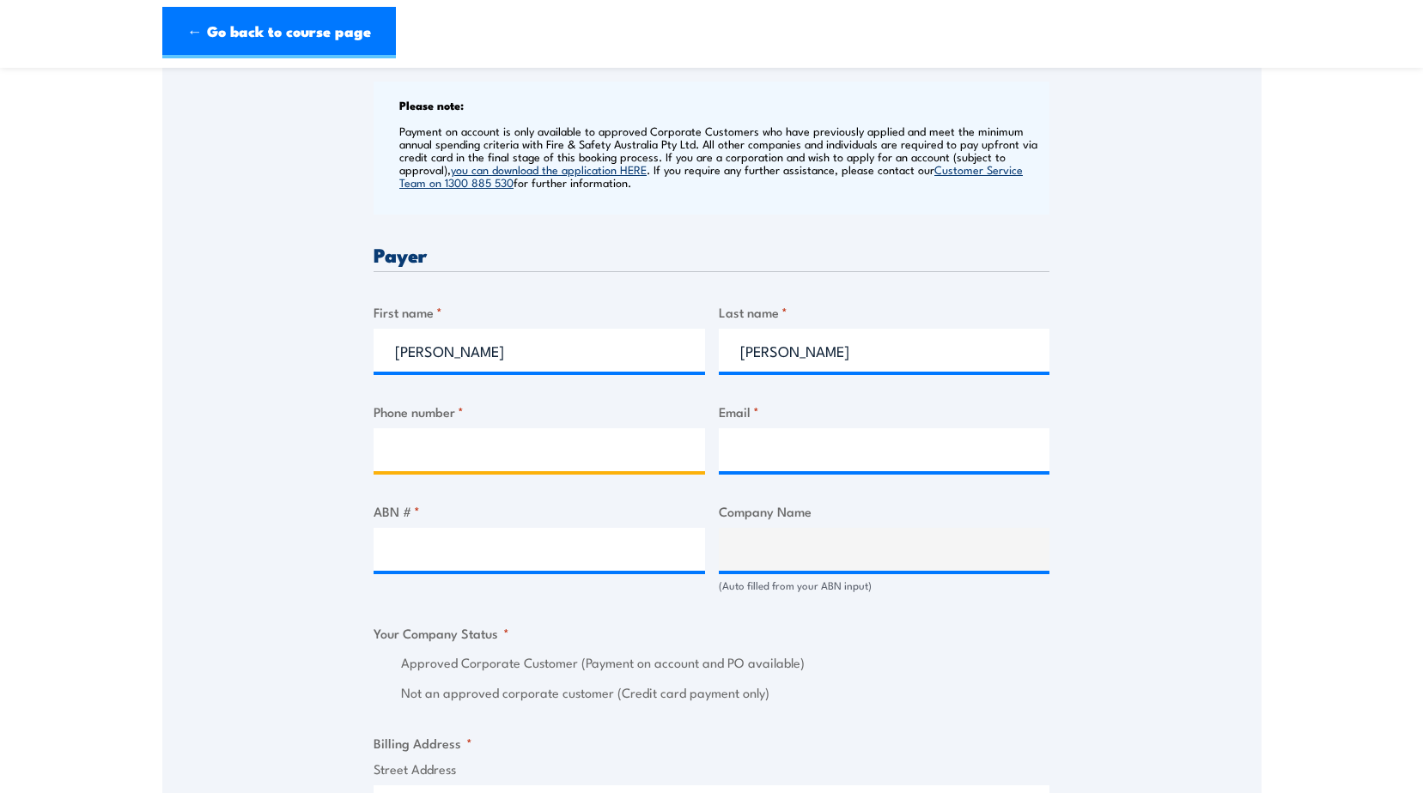
click at [419, 446] on input "Phone number *" at bounding box center [538, 449] width 331 height 43
type input "0415289535"
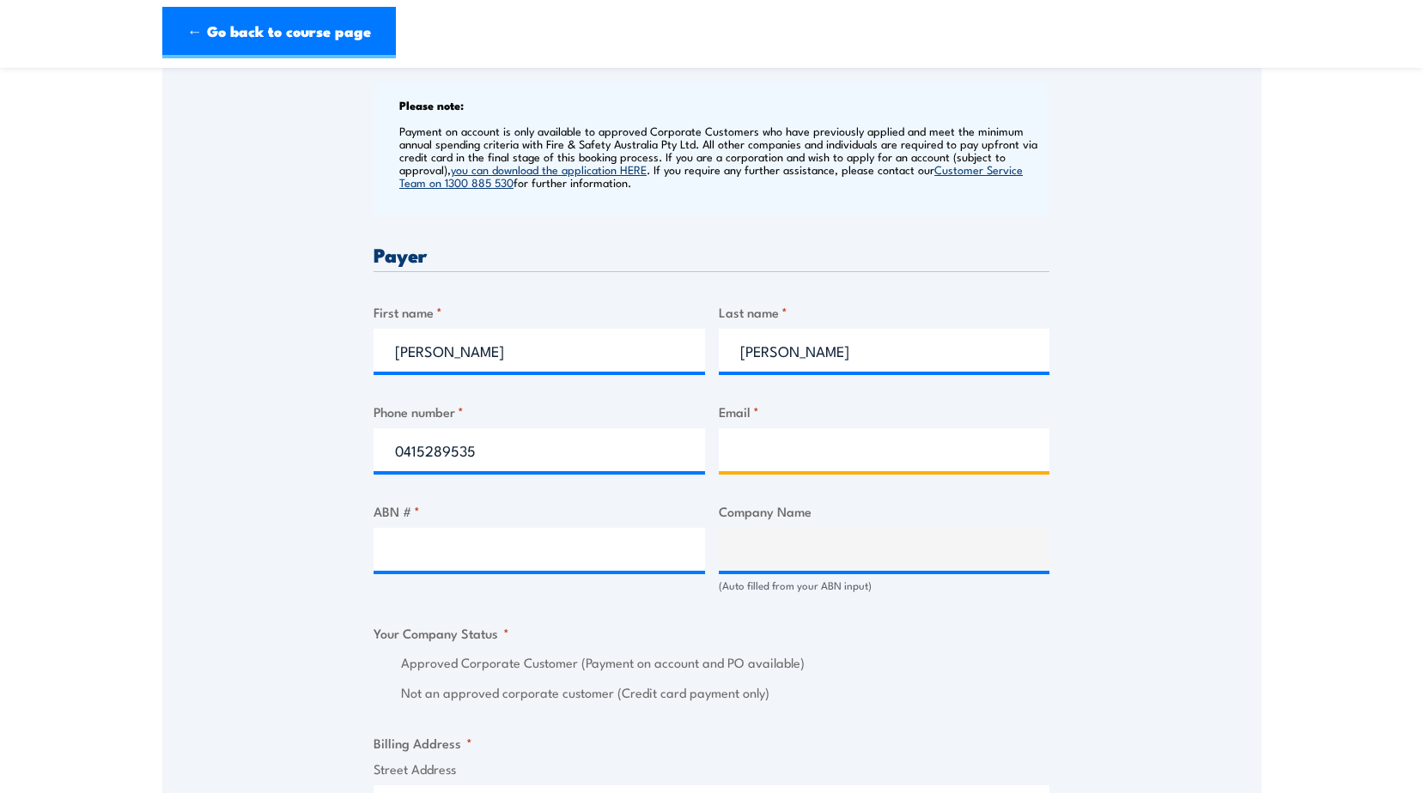
click at [765, 469] on input "Email *" at bounding box center [884, 449] width 331 height 43
type input "y"
click at [788, 450] on input "[EMAIL_ADDRESS][DOMAIN_NAME]" at bounding box center [884, 449] width 331 height 43
type input "[EMAIL_ADDRESS][DOMAIN_NAME]"
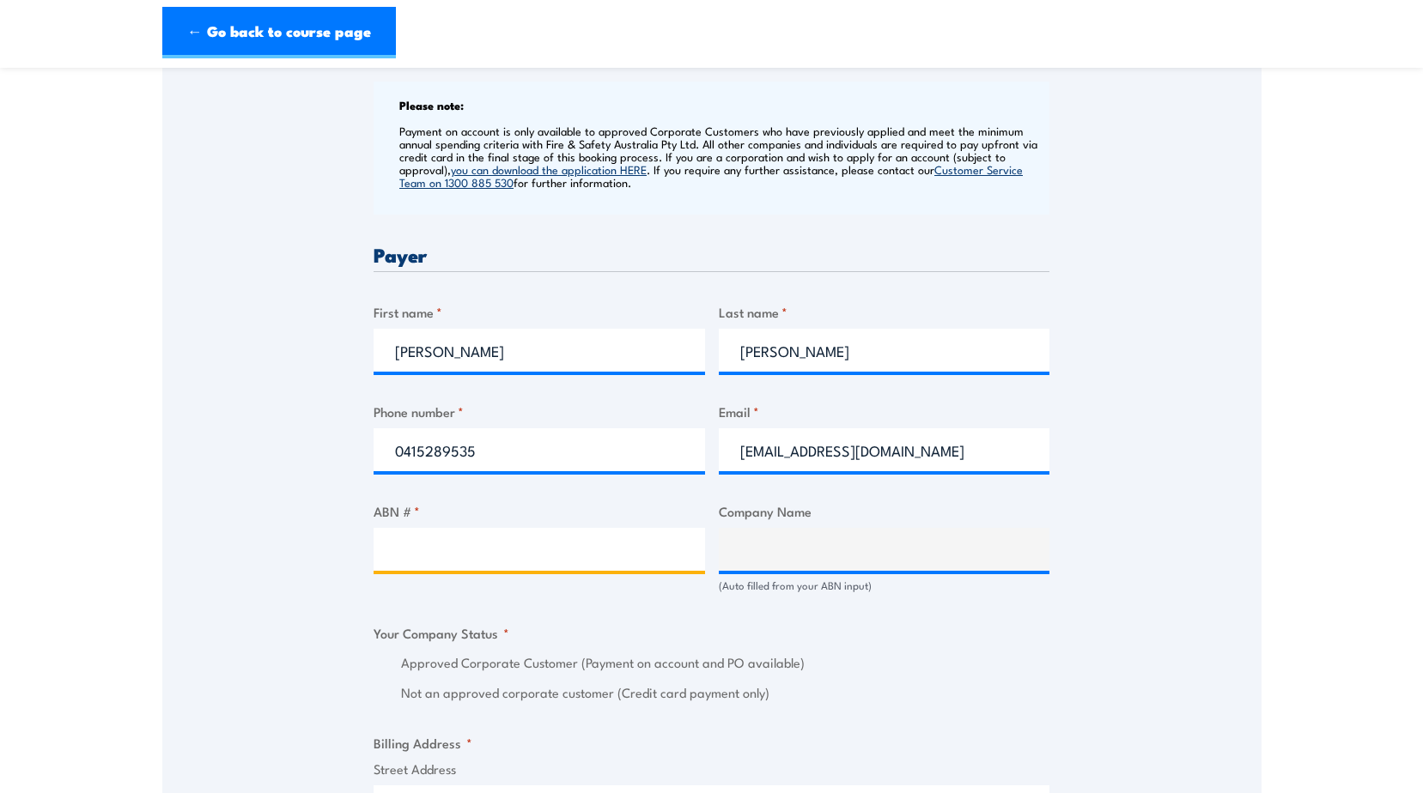
click at [415, 555] on input "ABN # *" at bounding box center [538, 549] width 331 height 43
click at [405, 562] on input "ABN # *" at bounding box center [538, 549] width 331 height 43
type input "89003258384"
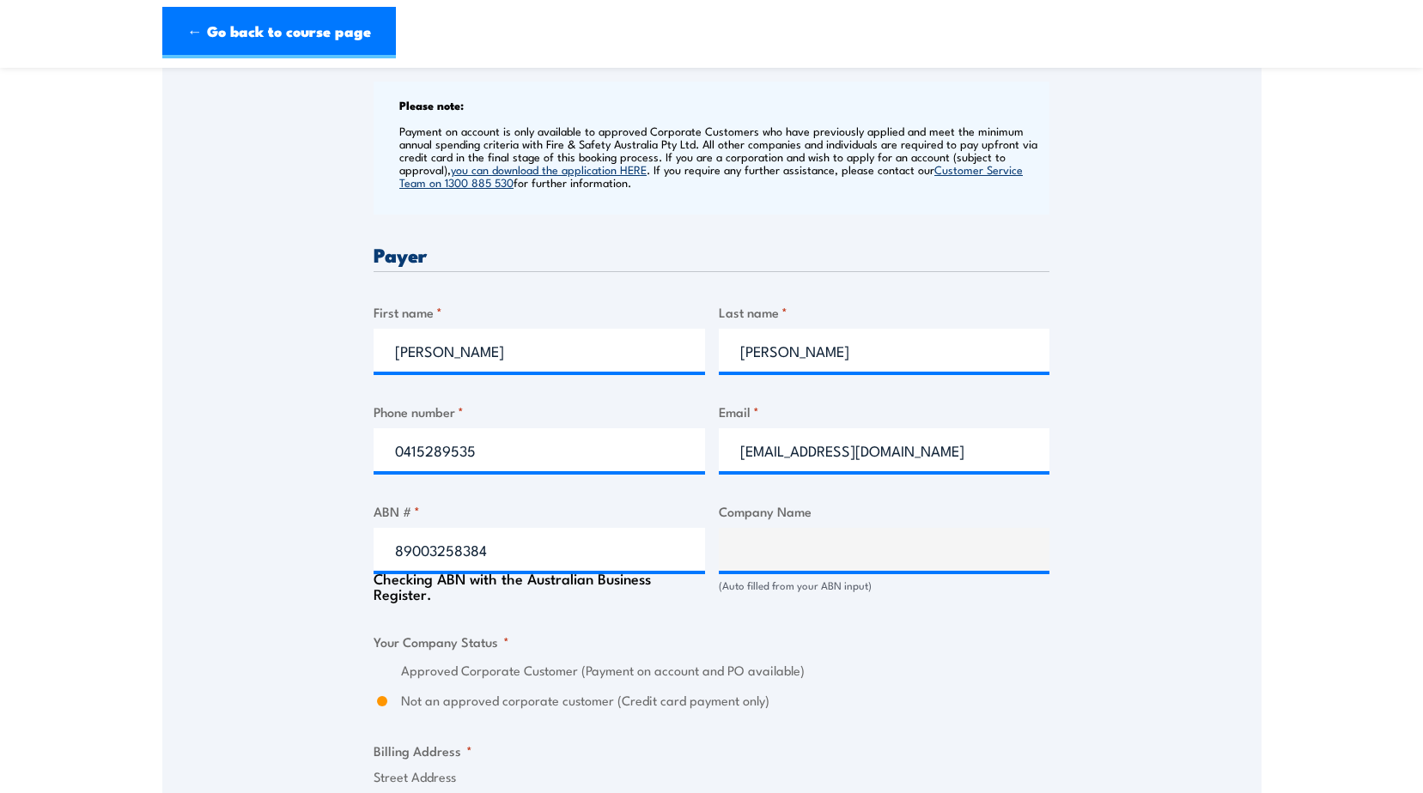
type input "BOSCH REXROTH PTY LTD"
radio input "true"
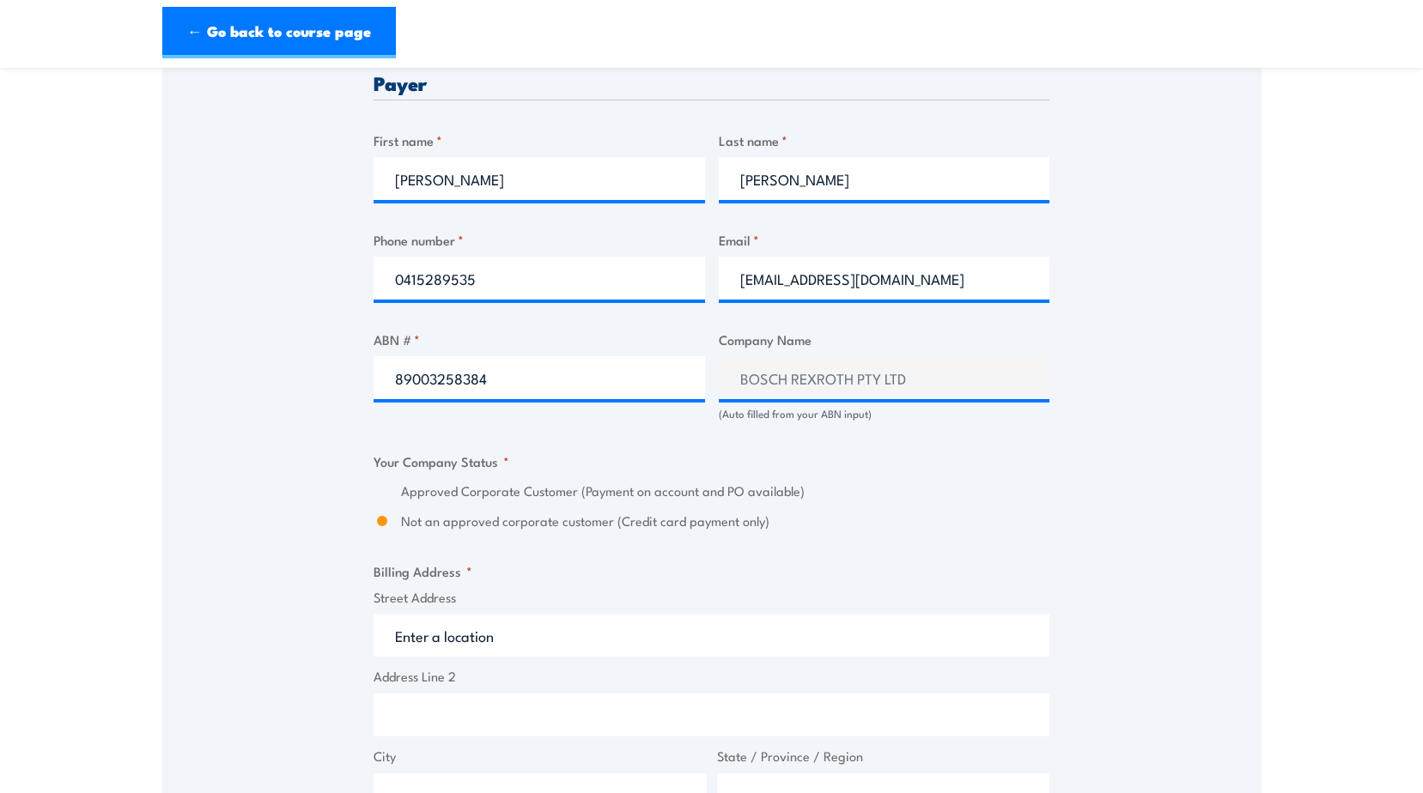
scroll to position [944, 0]
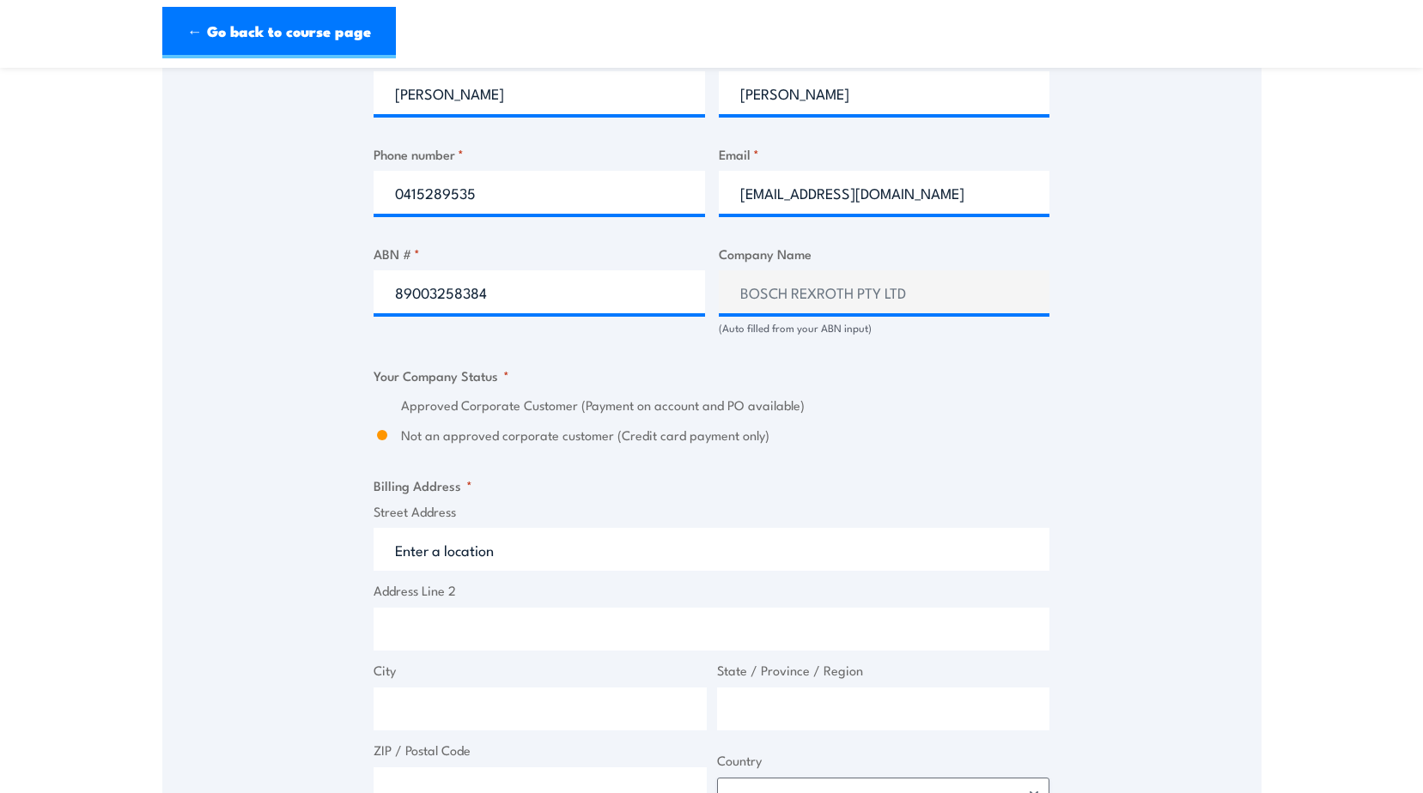
click at [470, 545] on input "Street Address" at bounding box center [711, 549] width 676 height 43
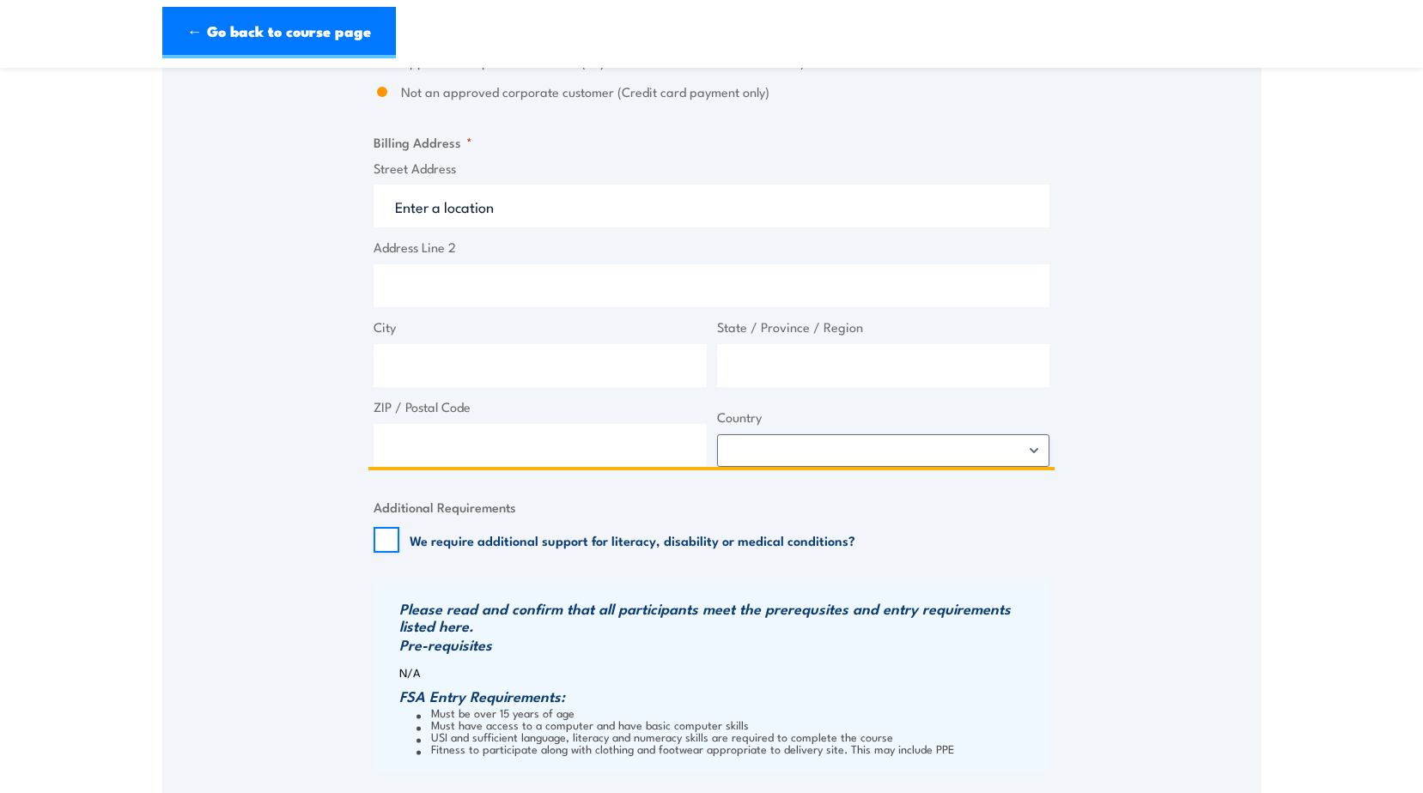
scroll to position [1545, 0]
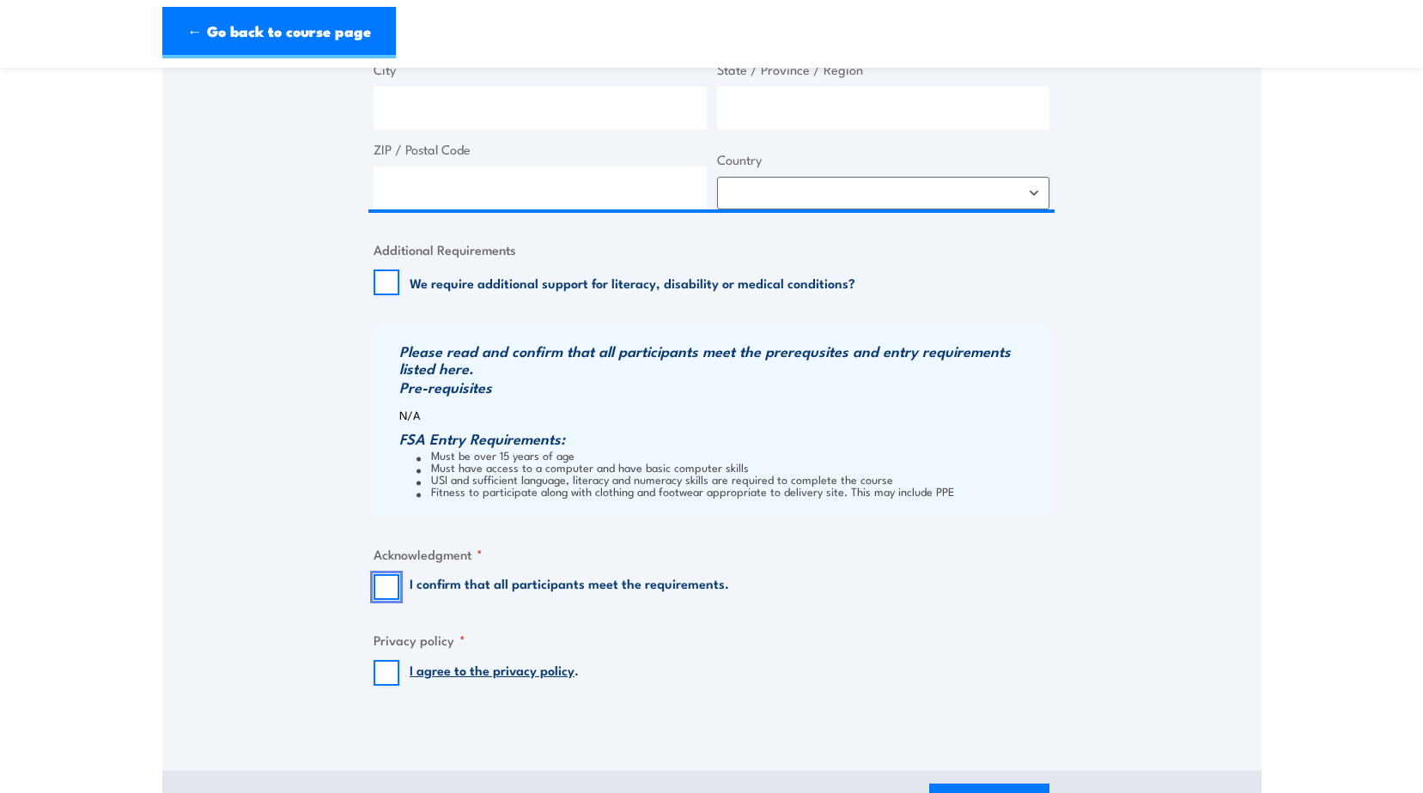
click at [384, 579] on input "I confirm that all participants meet the requirements." at bounding box center [386, 587] width 26 height 26
checkbox input "true"
click at [386, 677] on input "I agree to the privacy policy ." at bounding box center [386, 673] width 26 height 26
checkbox input "true"
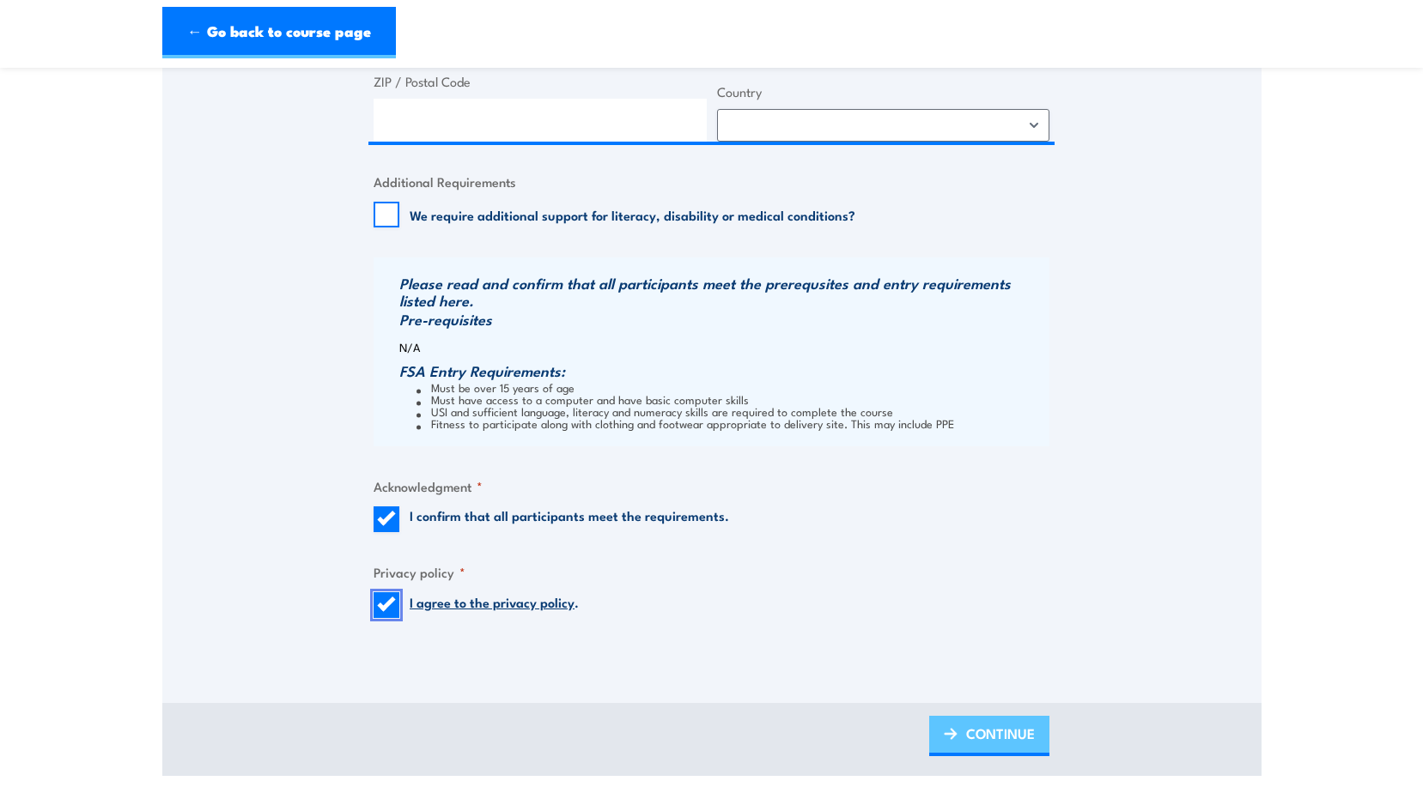
scroll to position [1631, 0]
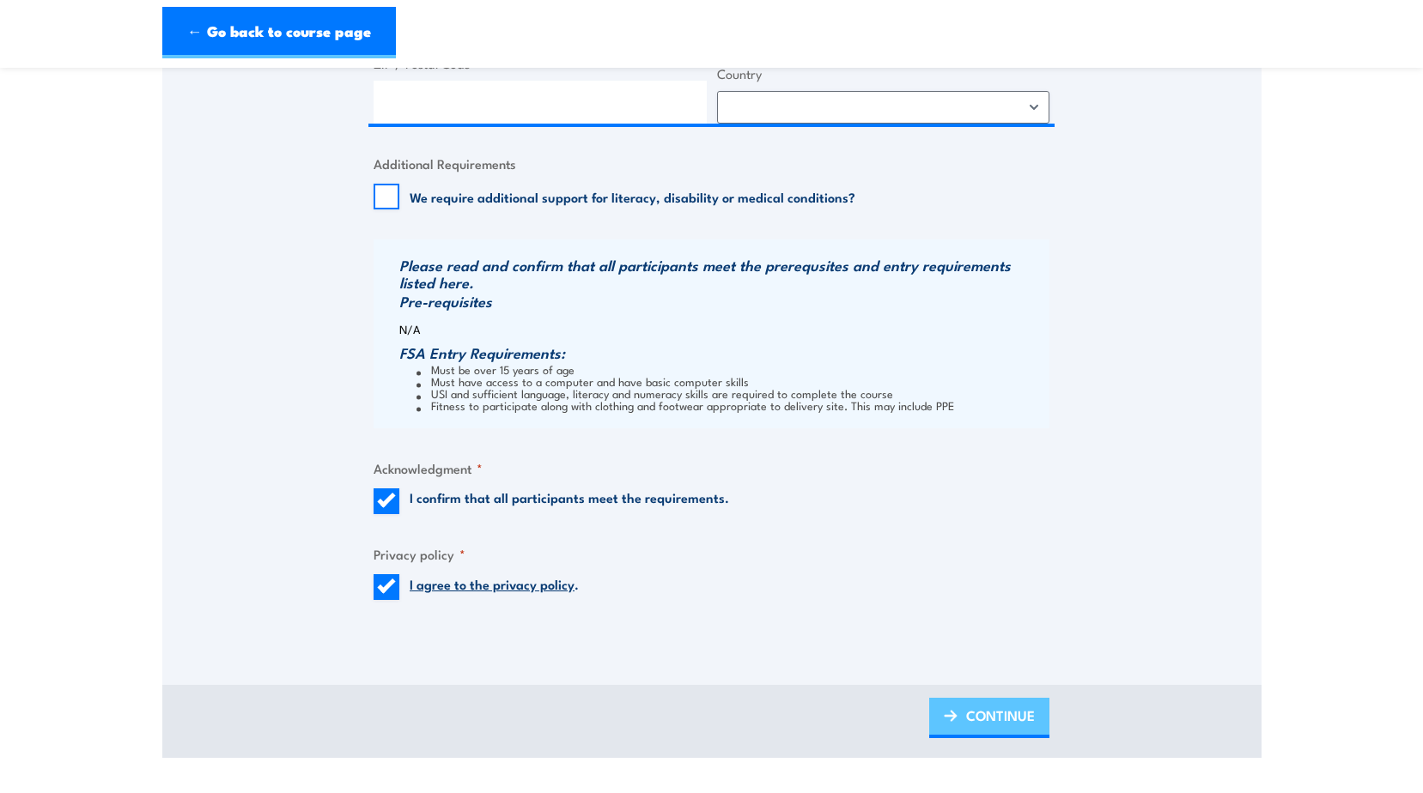
drag, startPoint x: 979, startPoint y: 701, endPoint x: 953, endPoint y: 697, distance: 26.0
click at [979, 701] on span "CONTINUE" at bounding box center [1000, 716] width 69 height 46
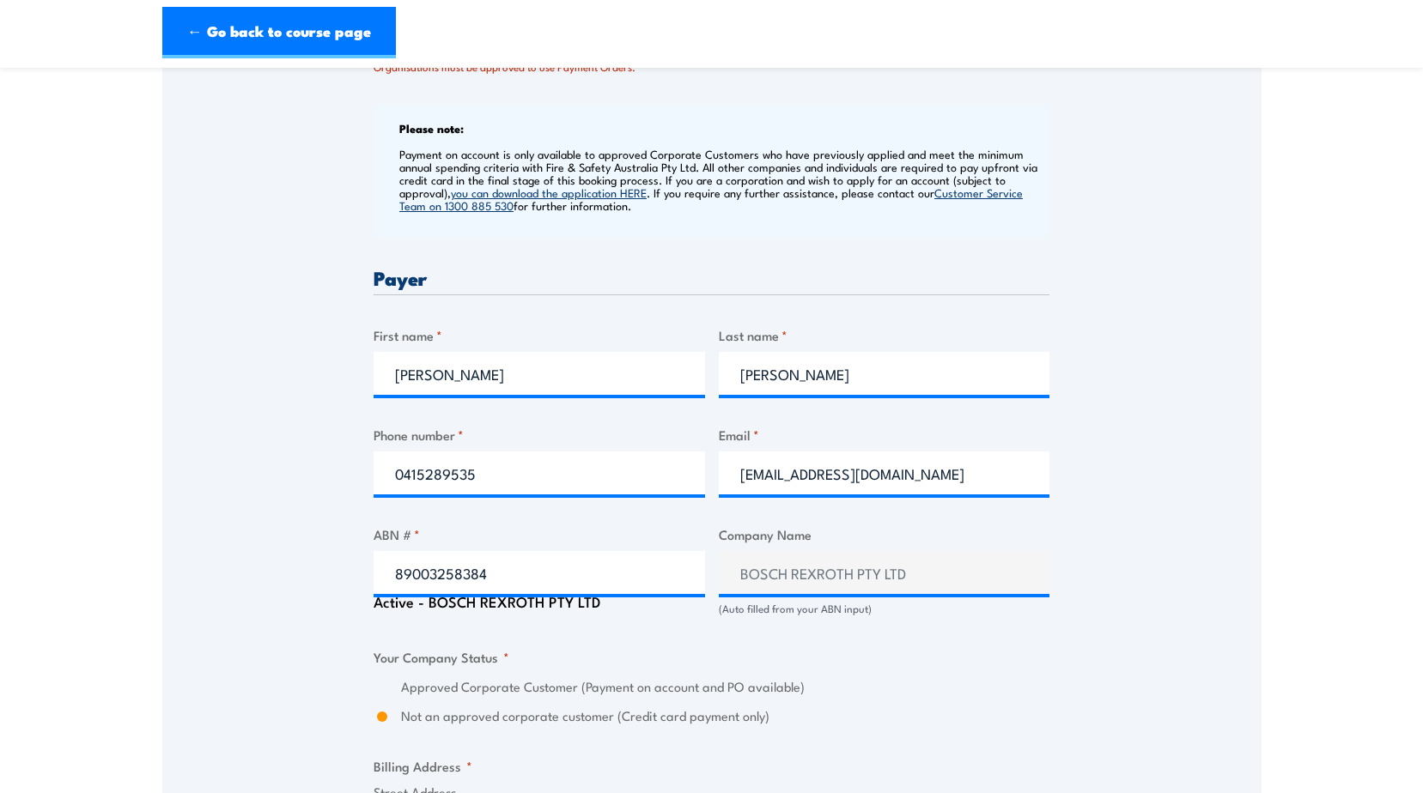
scroll to position [937, 0]
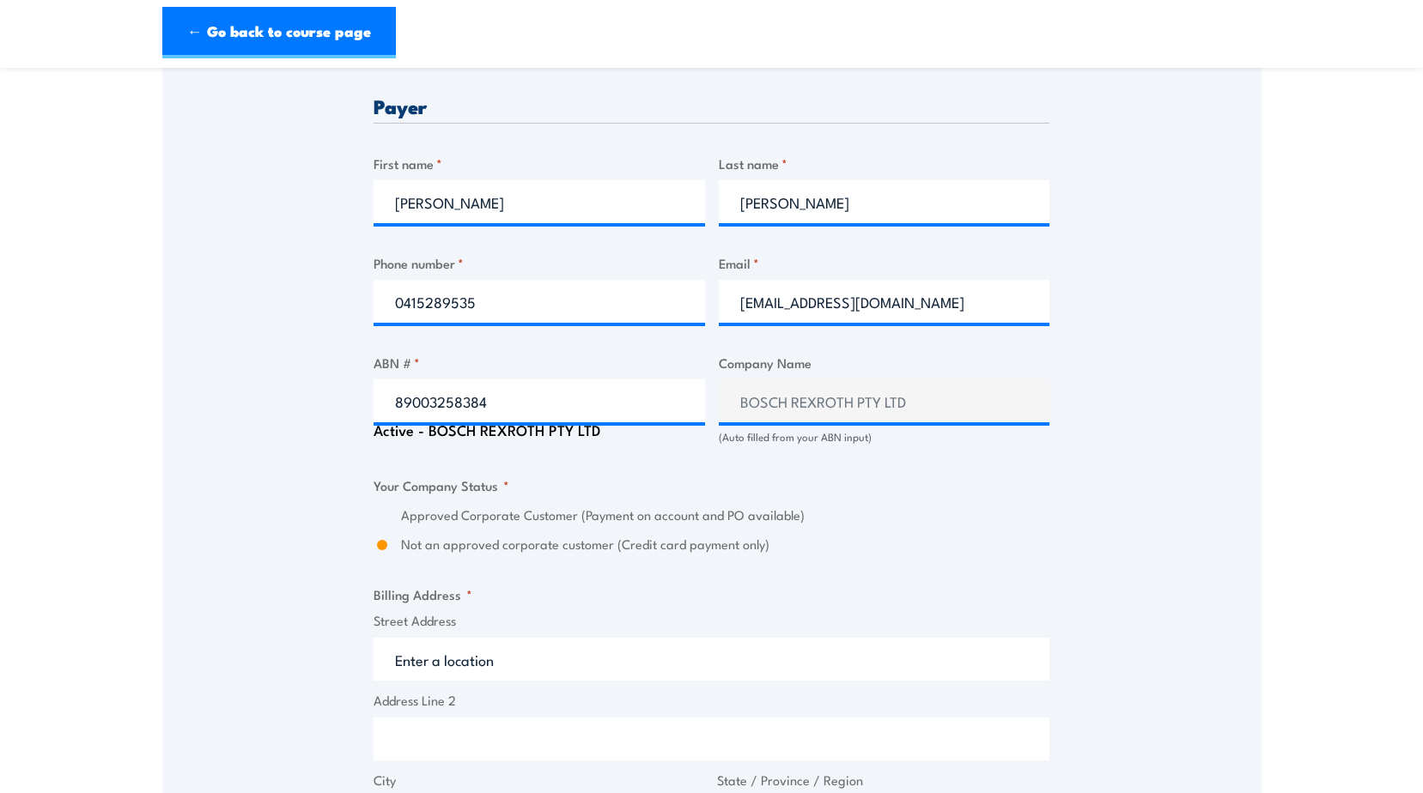
click at [428, 667] on input "Street Address" at bounding box center [711, 659] width 676 height 43
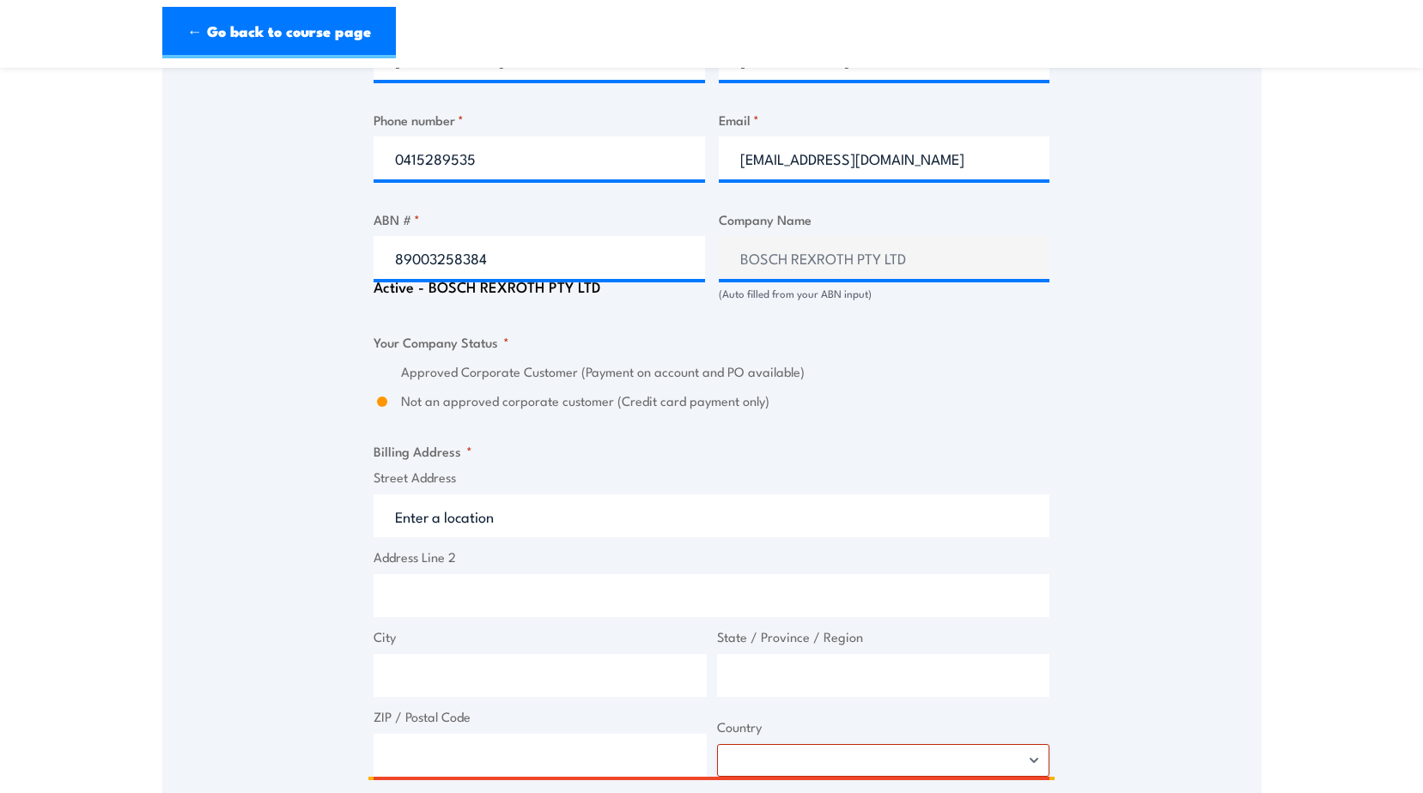
scroll to position [1108, 0]
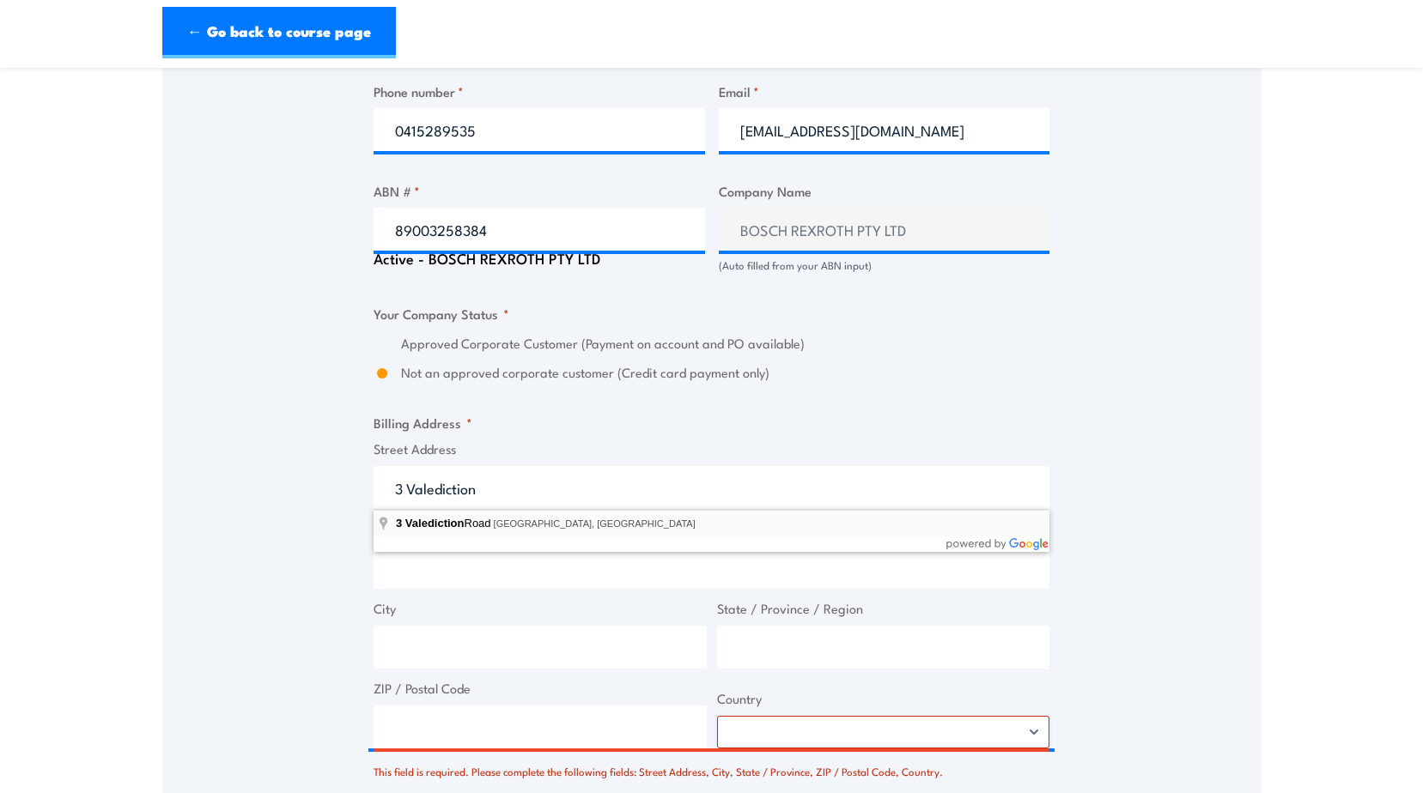
type input "[STREET_ADDRESS]"
type input "[GEOGRAPHIC_DATA]"
type input "2148"
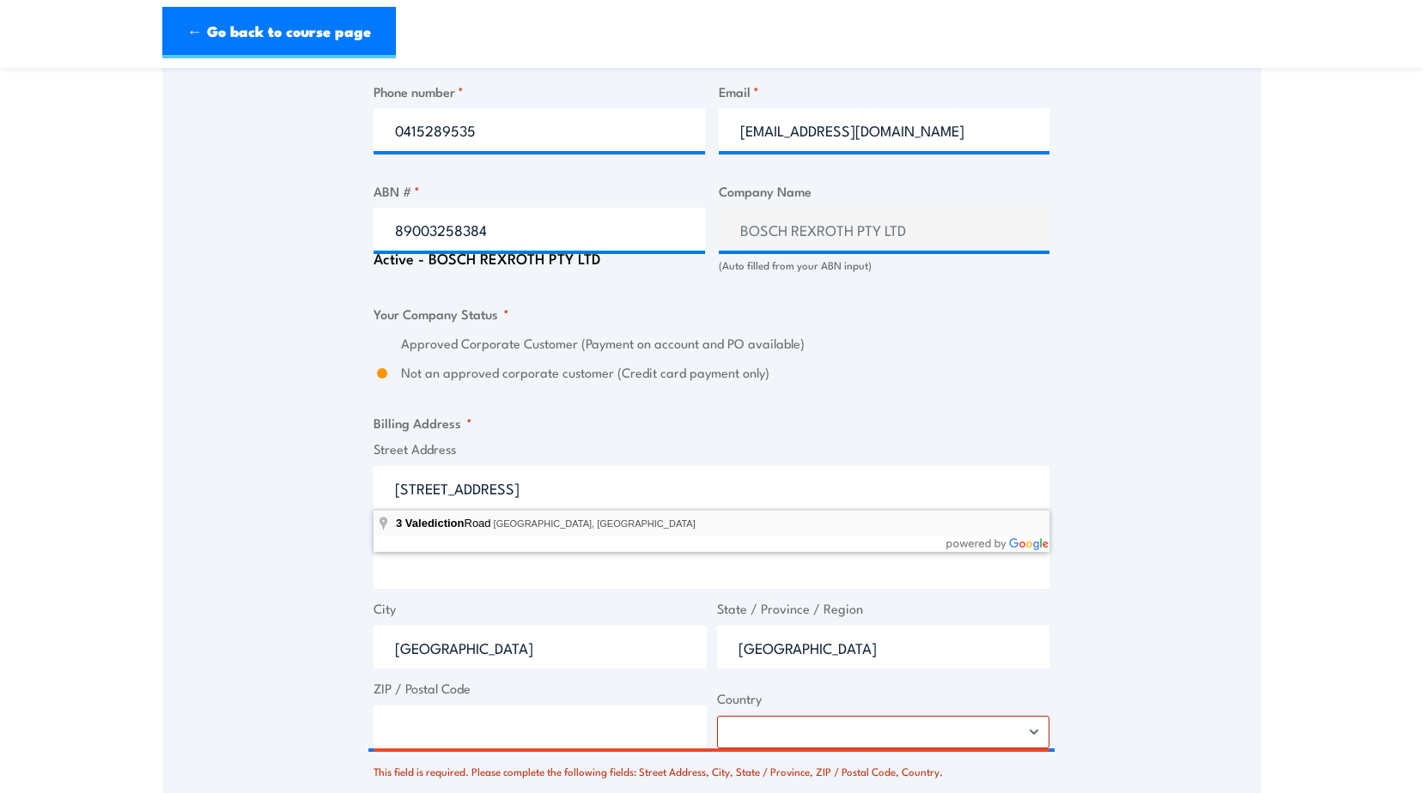
select select "[GEOGRAPHIC_DATA]"
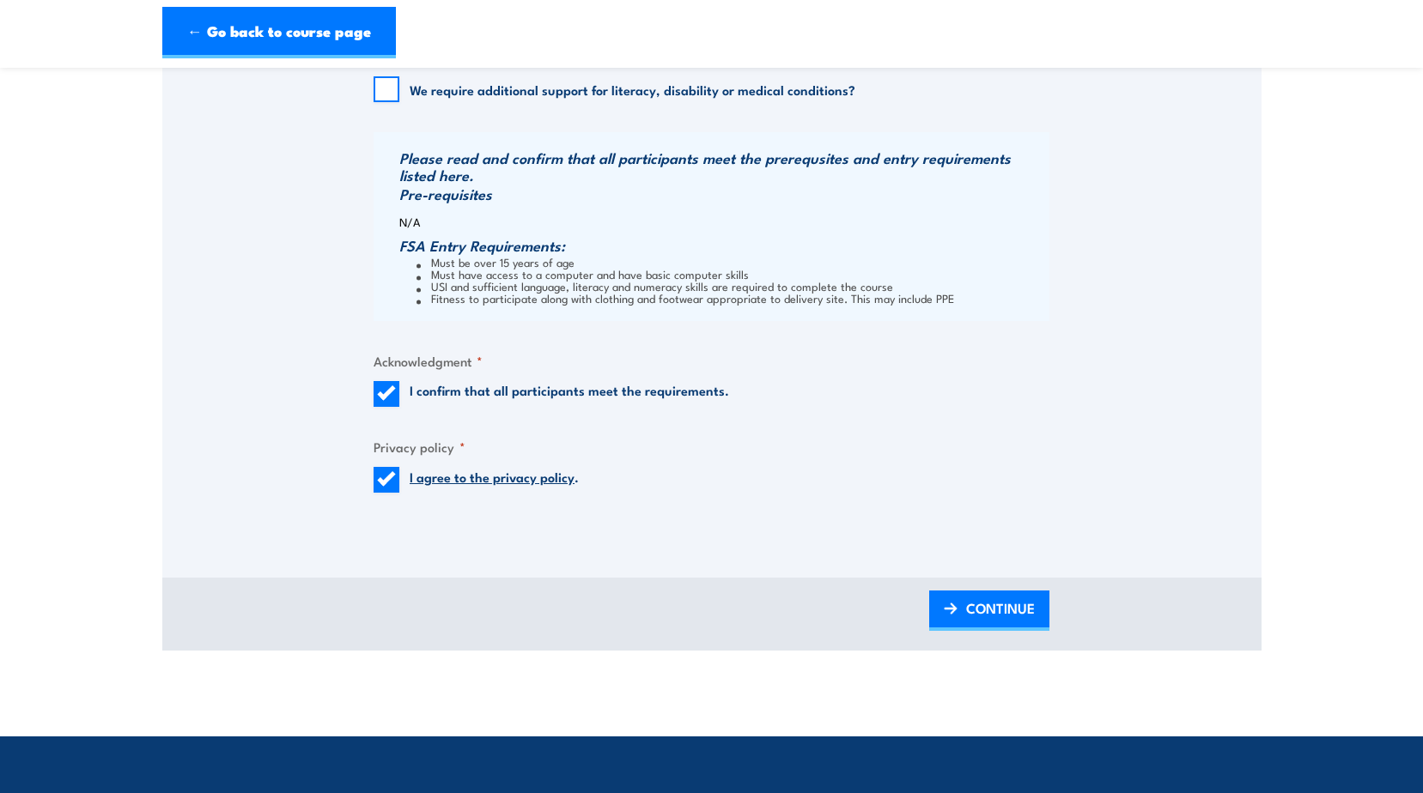
scroll to position [1881, 0]
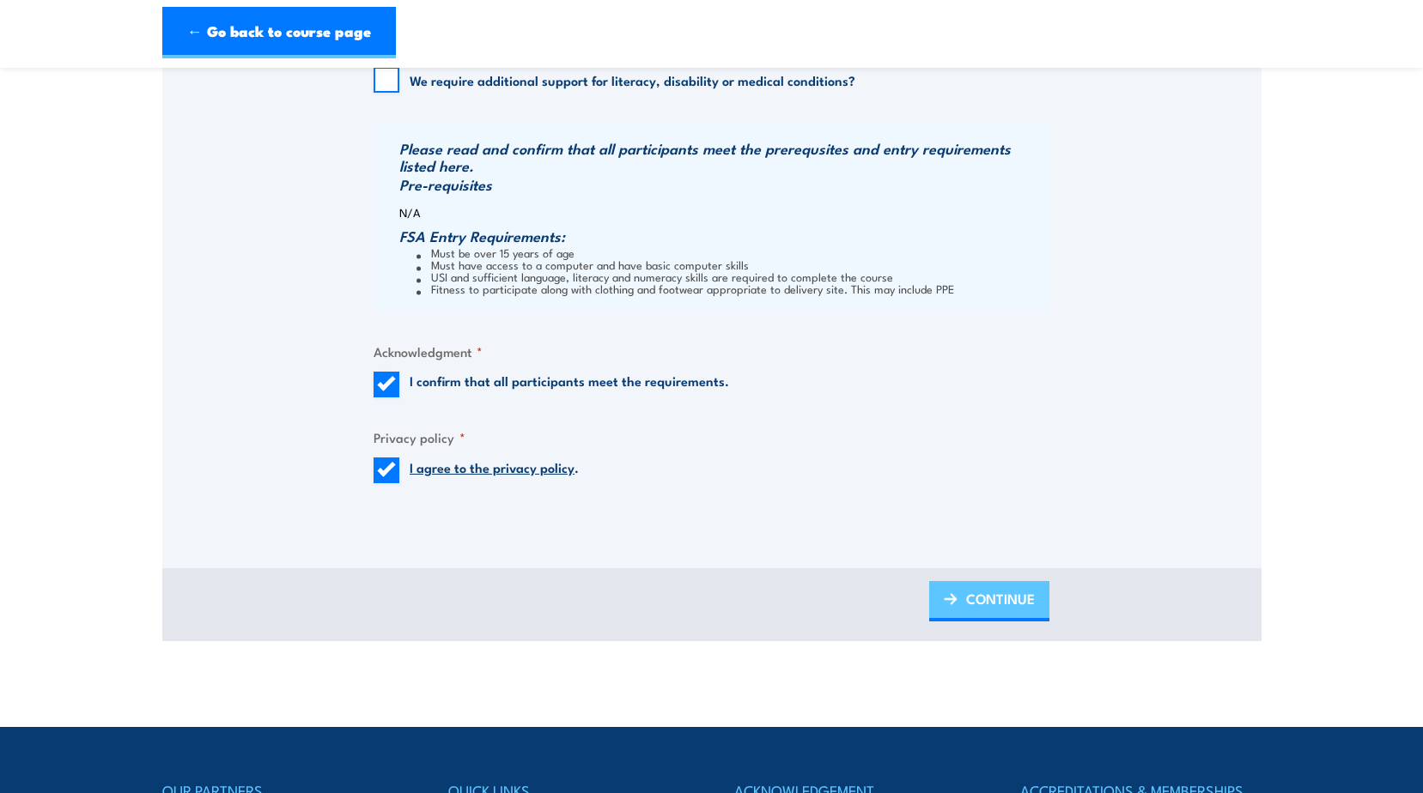
click at [995, 612] on span "CONTINUE" at bounding box center [1000, 599] width 69 height 46
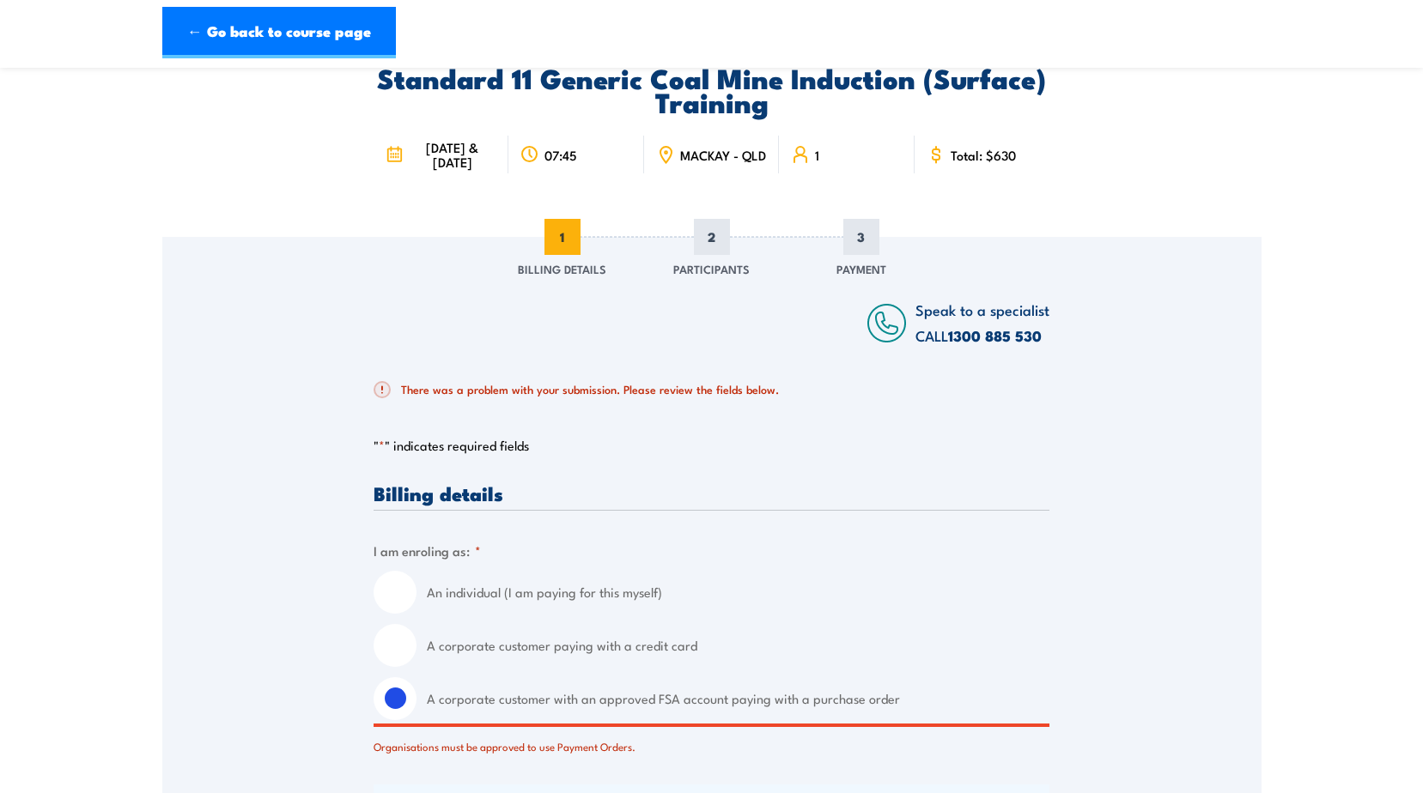
scroll to position [78, 0]
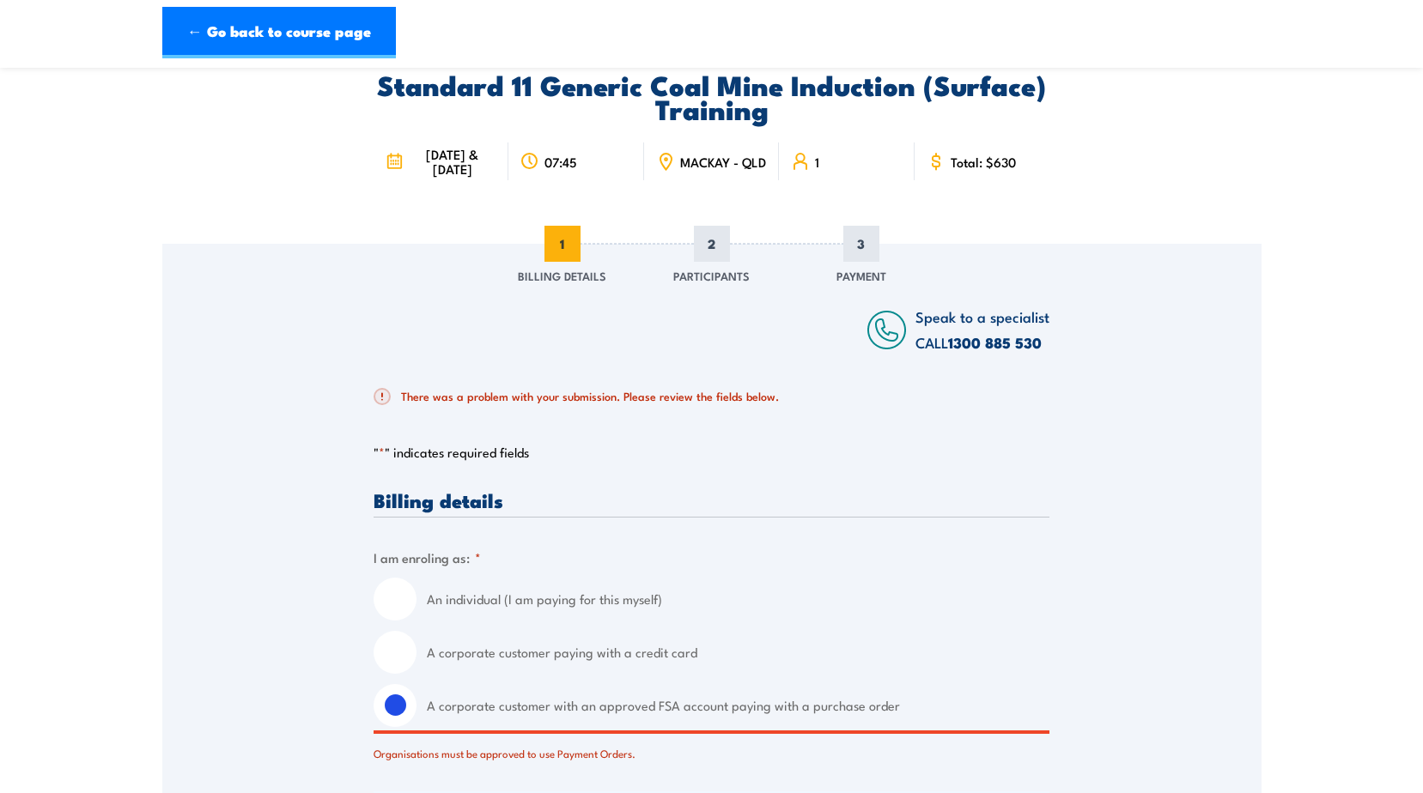
click at [385, 397] on span at bounding box center [381, 396] width 17 height 17
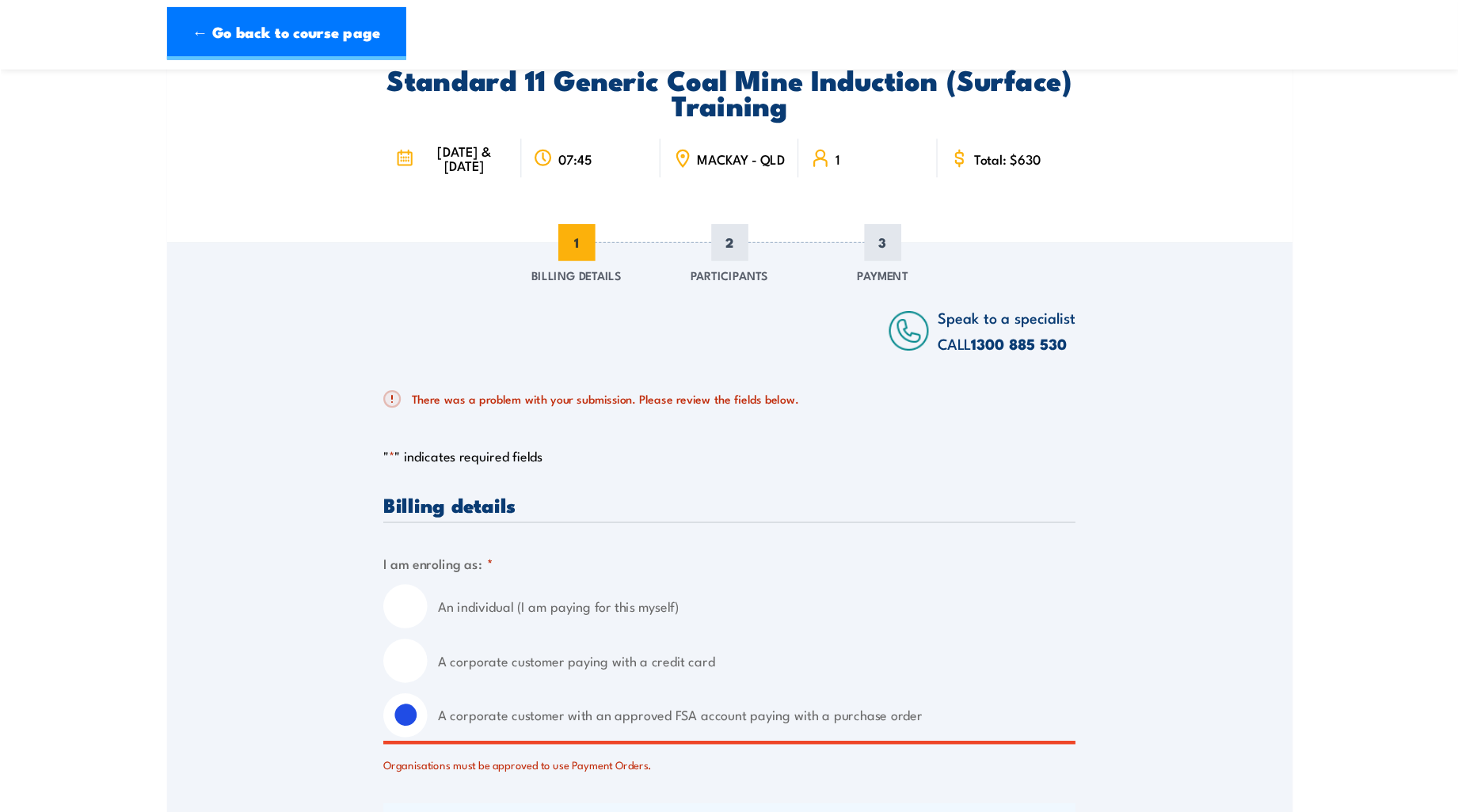
scroll to position [79, 0]
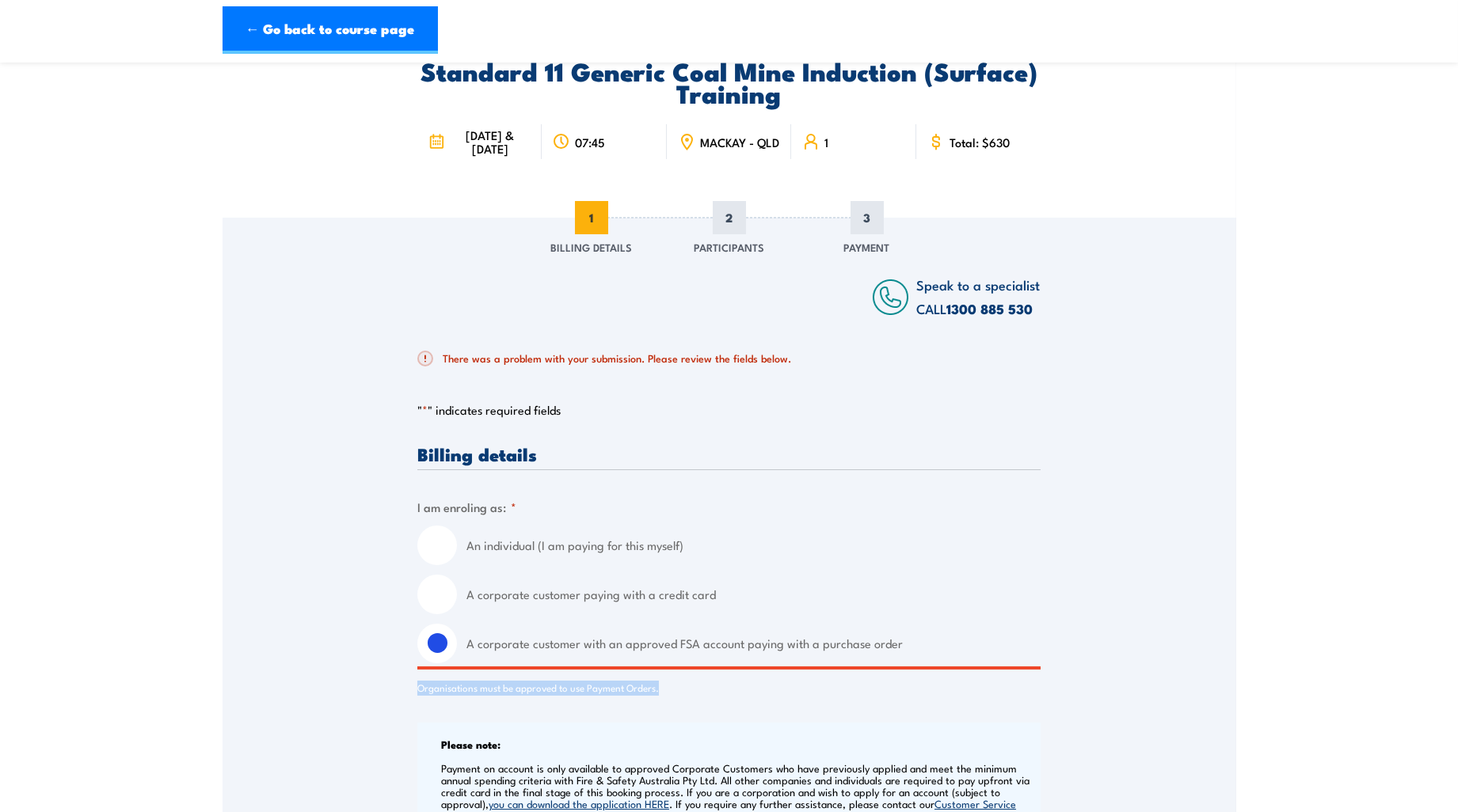
drag, startPoint x: 413, startPoint y: 686, endPoint x: 694, endPoint y: 693, distance: 281.1
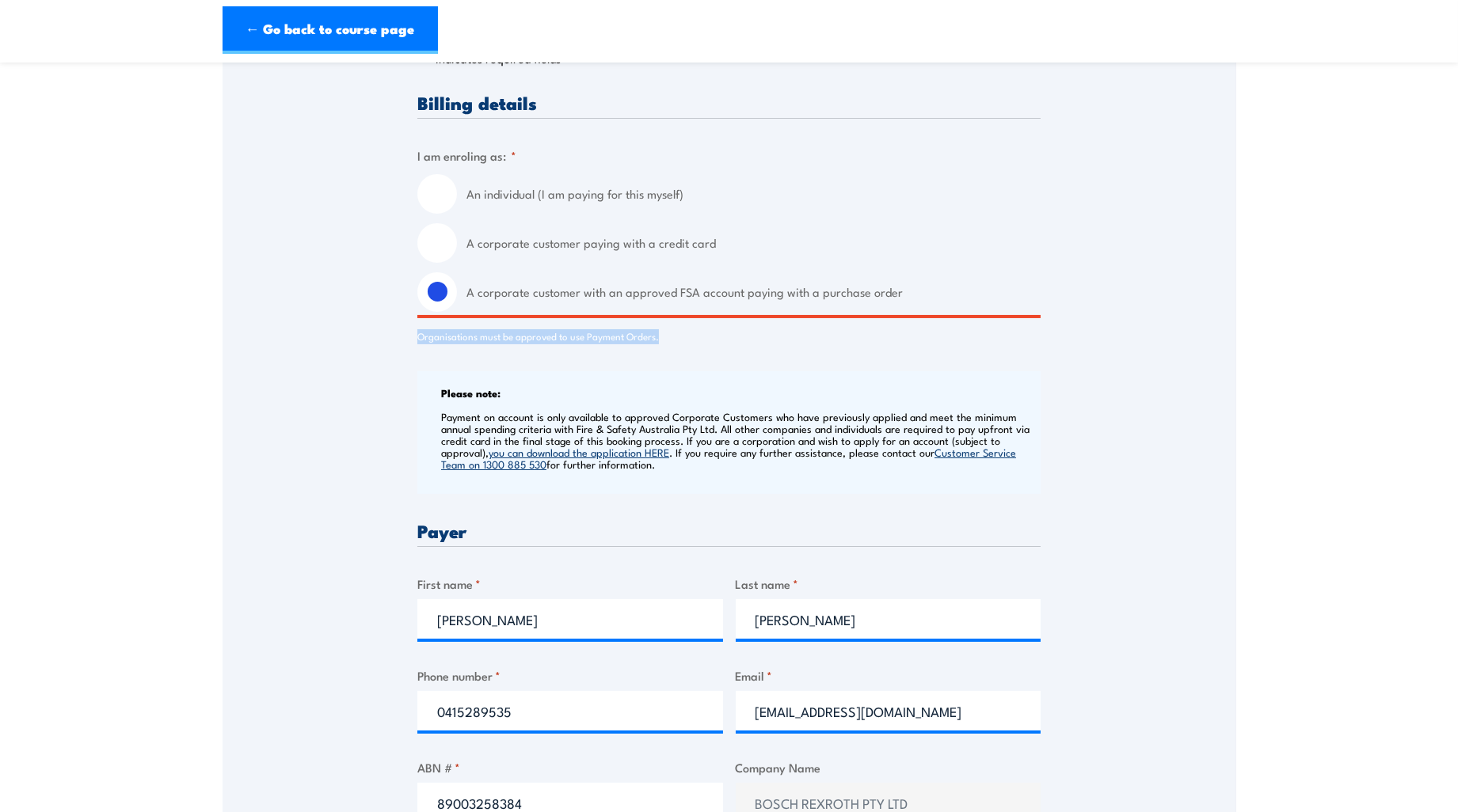
copy div "Organisations must be approved to use Payment Orders."
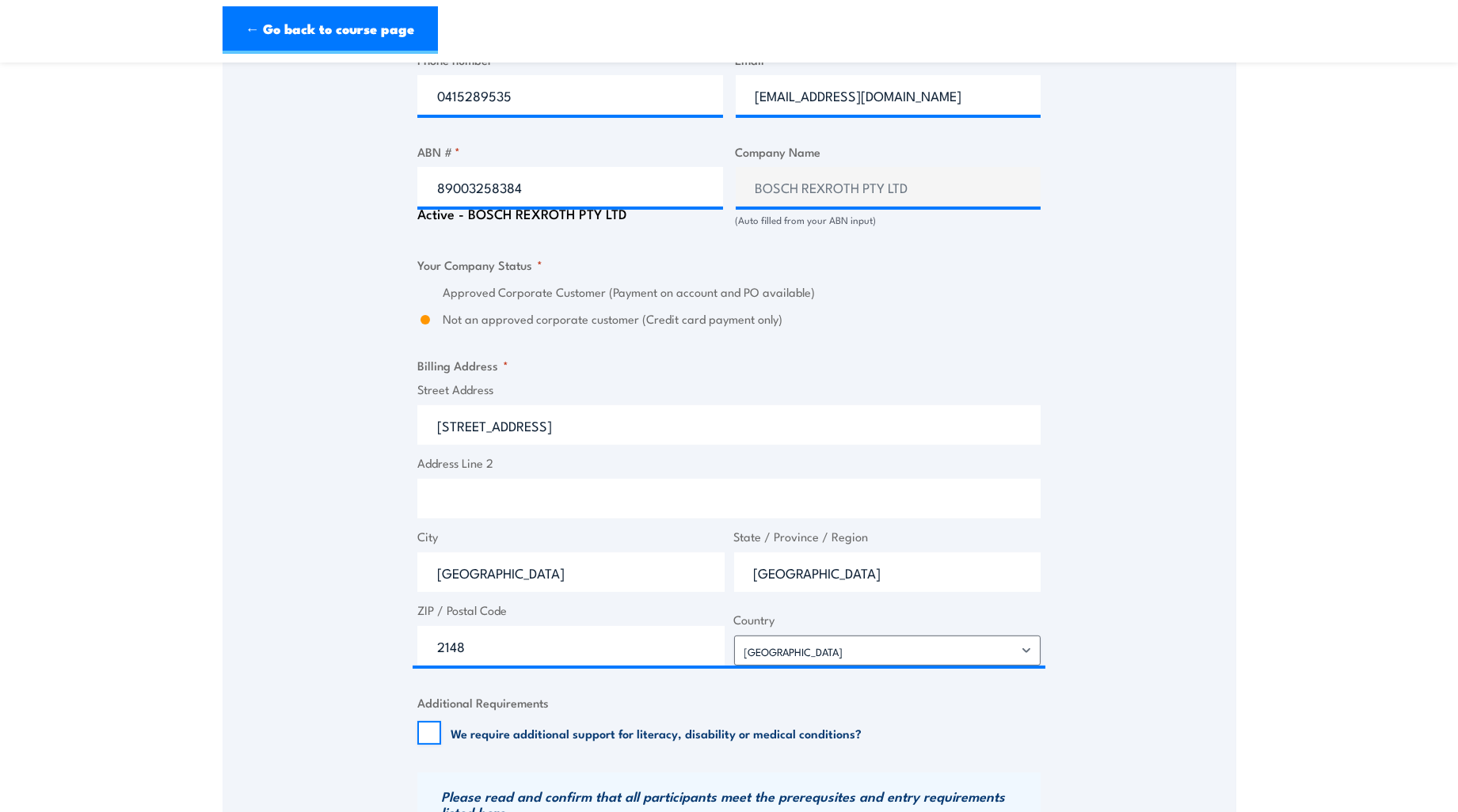
scroll to position [959, 0]
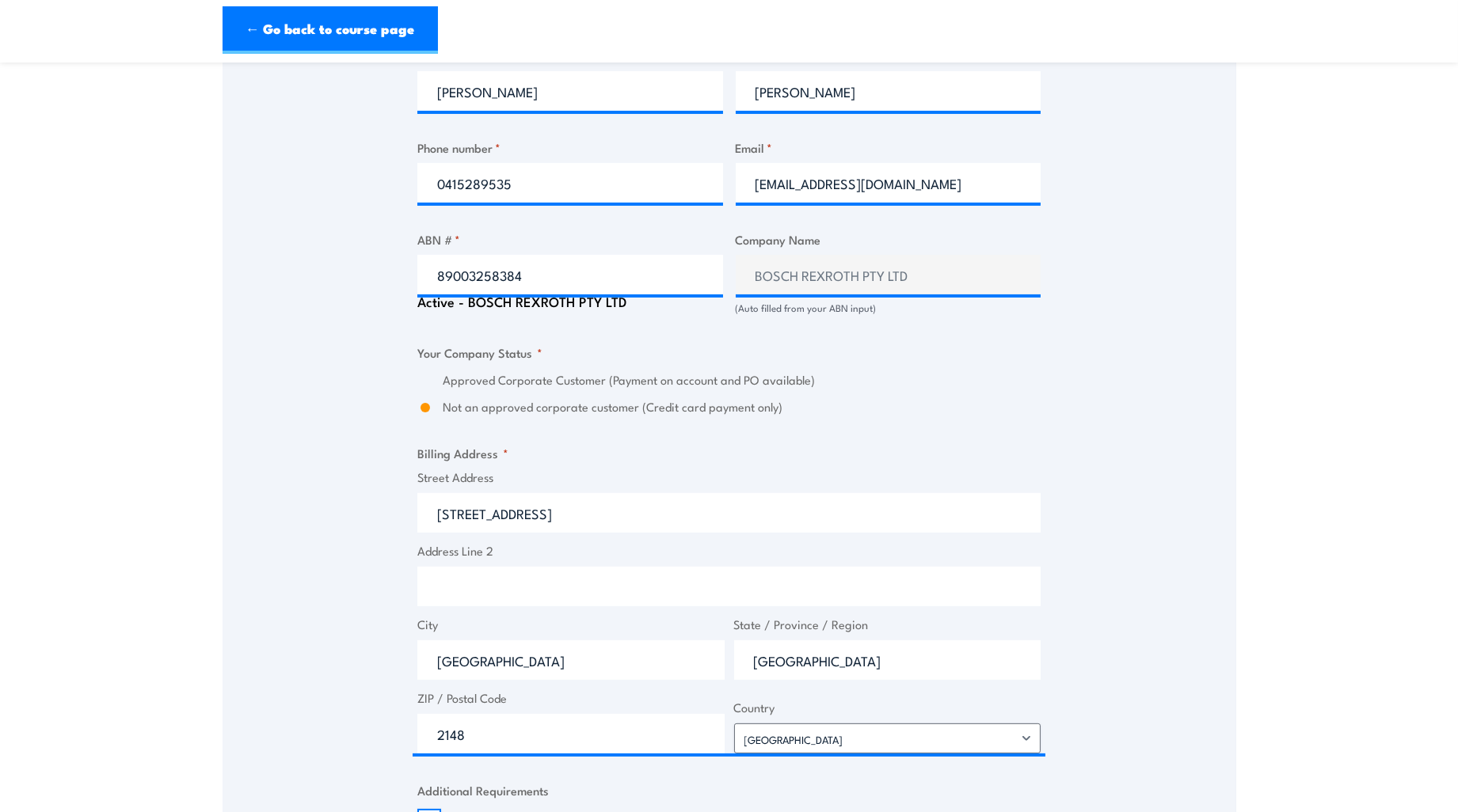
click at [373, 431] on div "Speak to a specialist CALL [PHONE_NUMBER] CALL [PHONE_NUMBER] There was a probl…" at bounding box center [729, 282] width 1013 height 1888
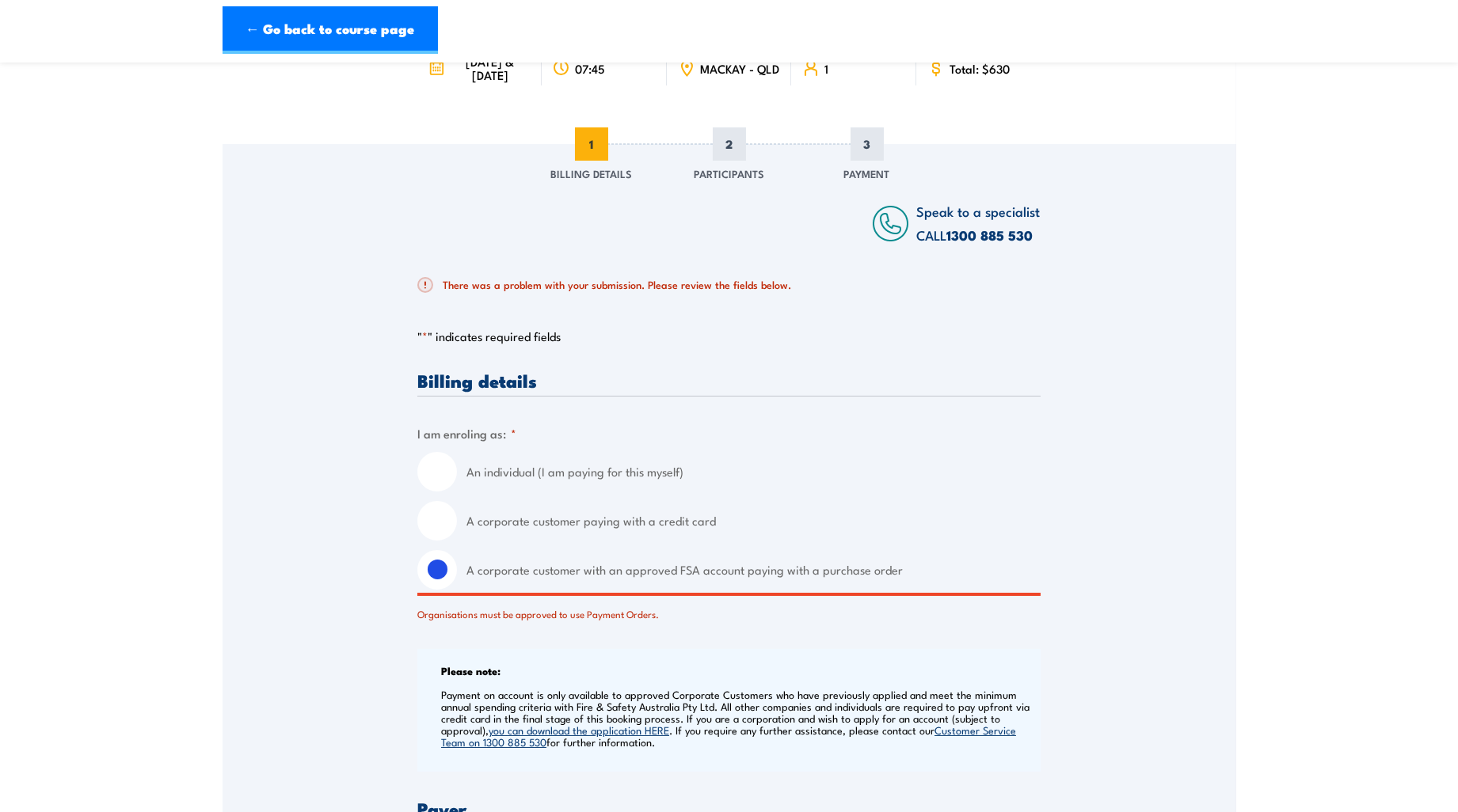
scroll to position [0, 0]
